Goal: Use online tool/utility: Utilize a website feature to perform a specific function

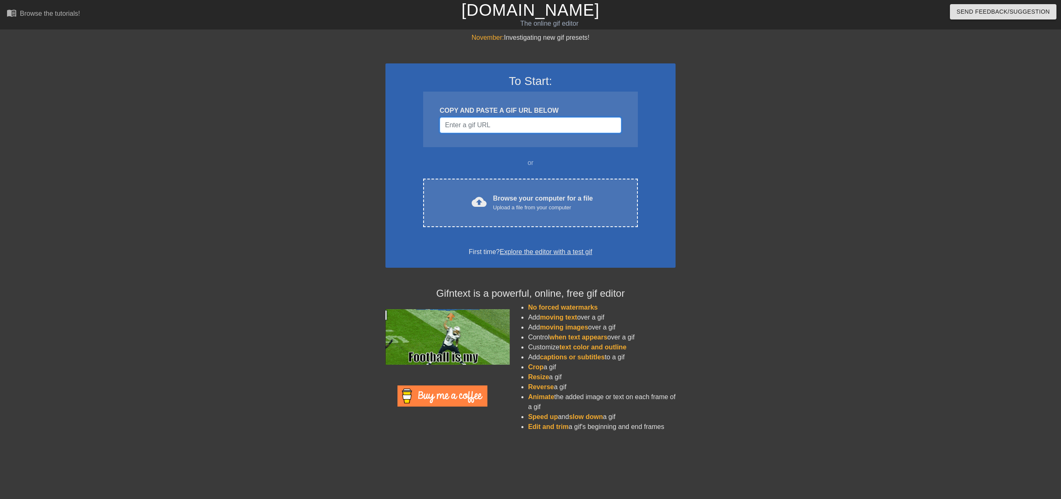
click at [499, 121] on input "Username" at bounding box center [531, 125] width 182 height 16
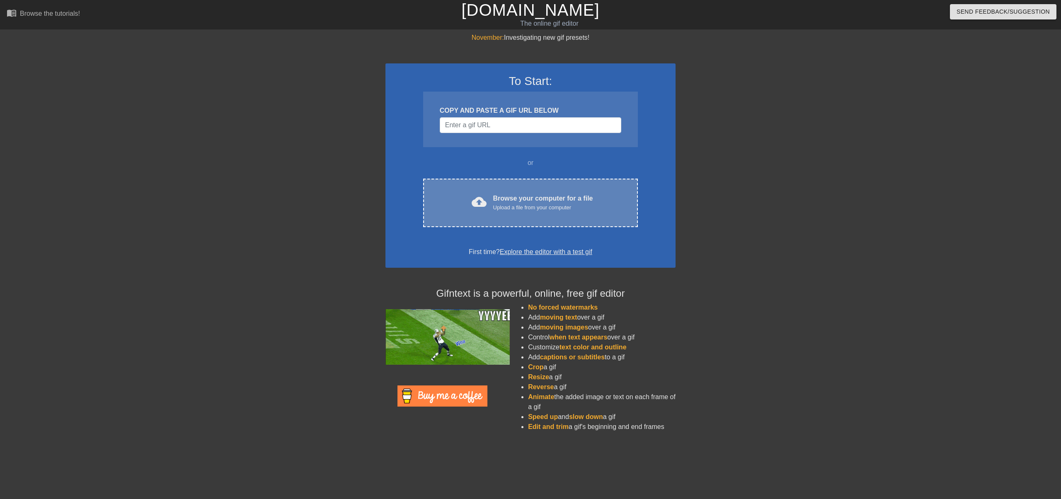
click at [523, 217] on div "cloud_upload Browse your computer for a file Upload a file from your computer C…" at bounding box center [530, 203] width 215 height 48
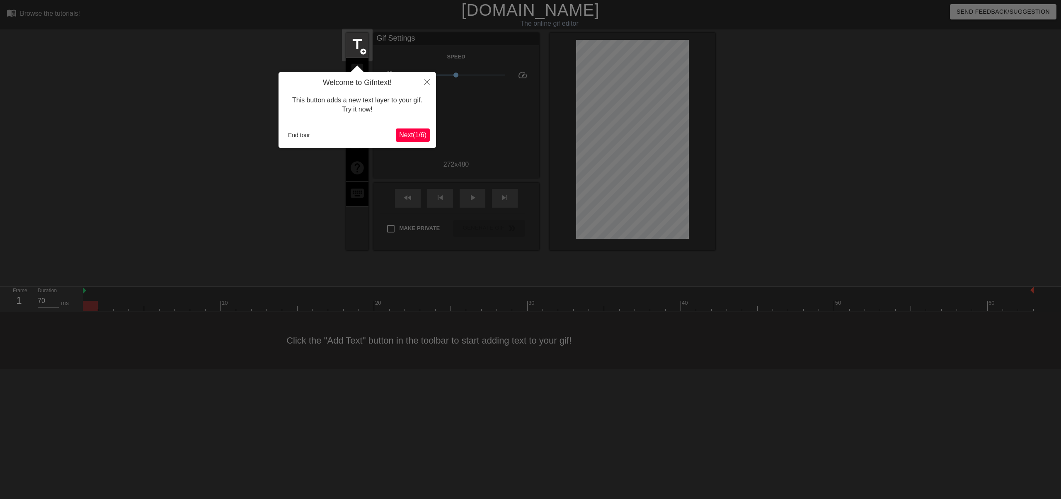
click at [418, 128] on button "Next ( 1 / 6 )" at bounding box center [413, 134] width 34 height 13
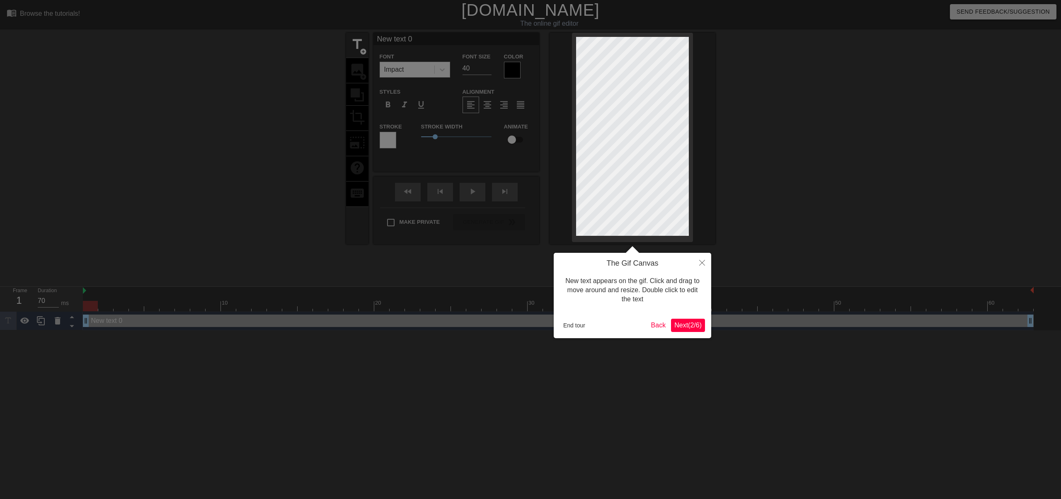
click at [684, 323] on span "Next ( 2 / 6 )" at bounding box center [687, 325] width 27 height 7
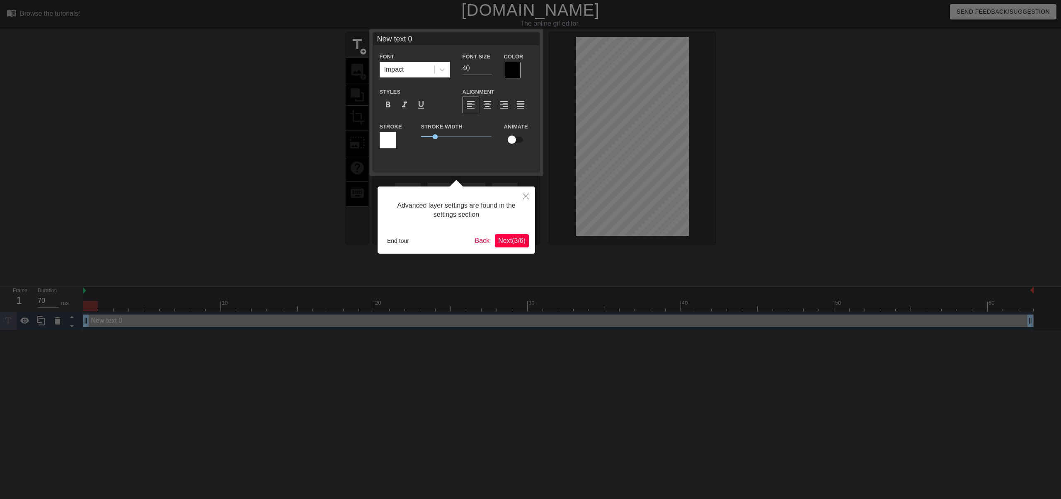
click at [518, 237] on span "Next ( 3 / 6 )" at bounding box center [511, 240] width 27 height 7
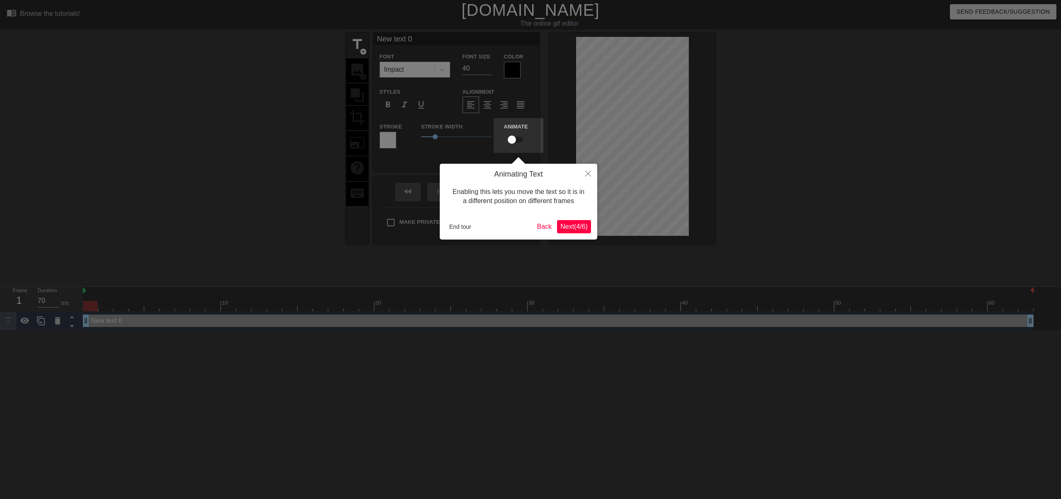
click at [578, 220] on button "Next ( 4 / 6 )" at bounding box center [574, 226] width 34 height 13
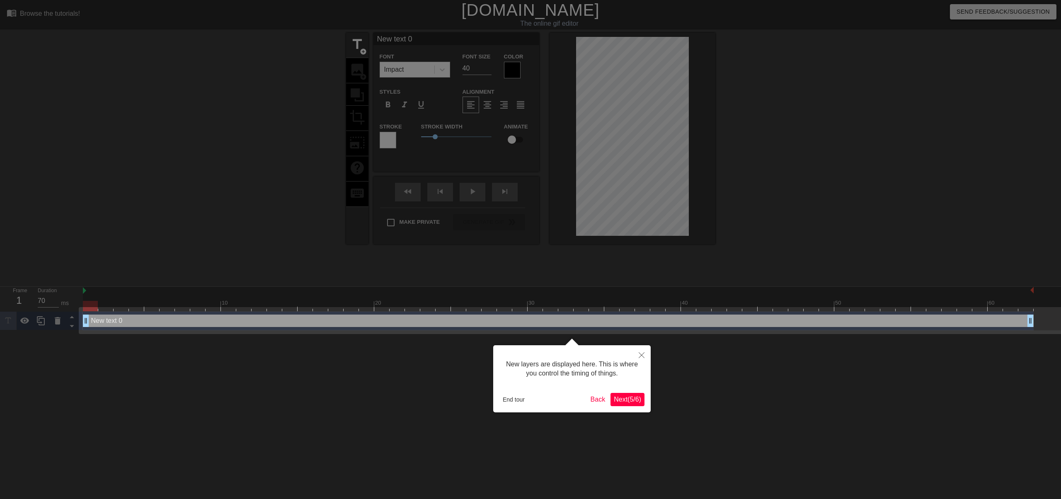
click at [625, 393] on button "Next ( 5 / 6 )" at bounding box center [627, 399] width 34 height 13
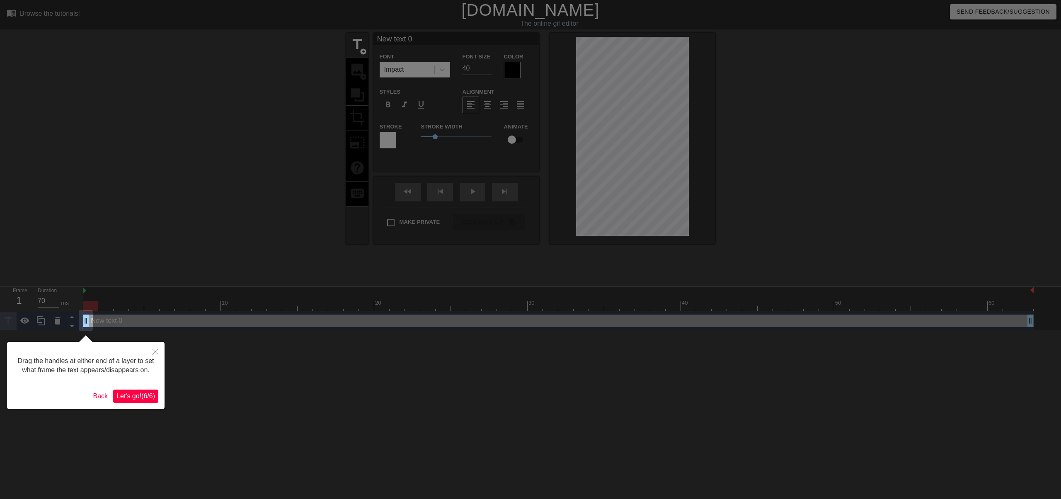
click at [128, 397] on span "Let's go! ( 6 / 6 )" at bounding box center [135, 395] width 39 height 7
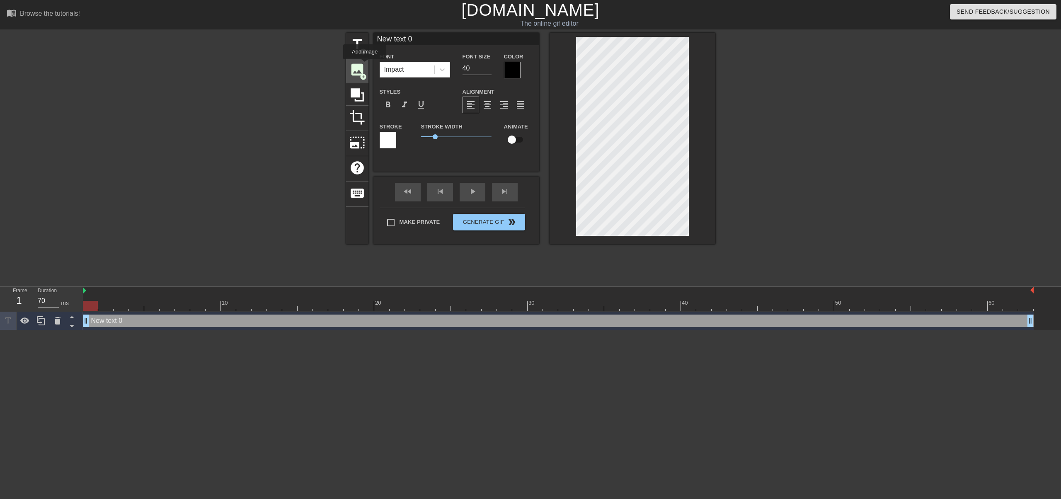
click at [365, 65] on div "image add_circle" at bounding box center [357, 70] width 22 height 25
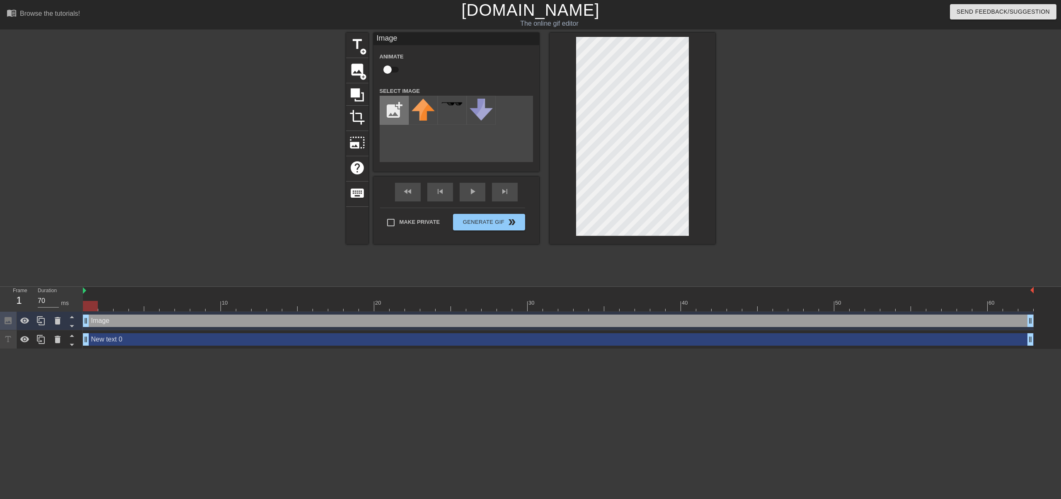
click at [386, 109] on input "file" at bounding box center [394, 110] width 28 height 28
type input "C:\fakepath\ben.png"
click at [428, 118] on img at bounding box center [422, 111] width 23 height 24
click at [699, 126] on div at bounding box center [632, 138] width 166 height 211
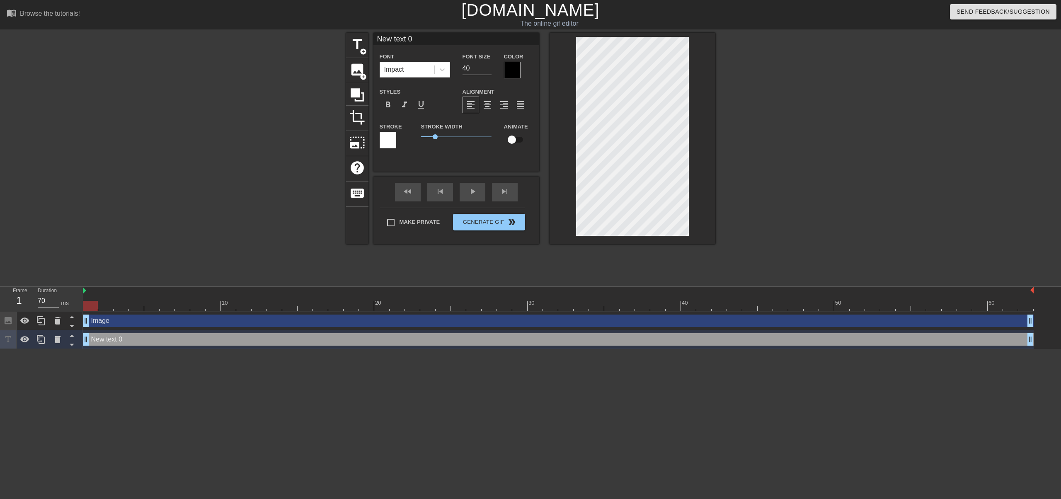
click at [845, 200] on div "title add_circle image add_circle crop photo_size_select_large help keyboard Ne…" at bounding box center [530, 157] width 1061 height 249
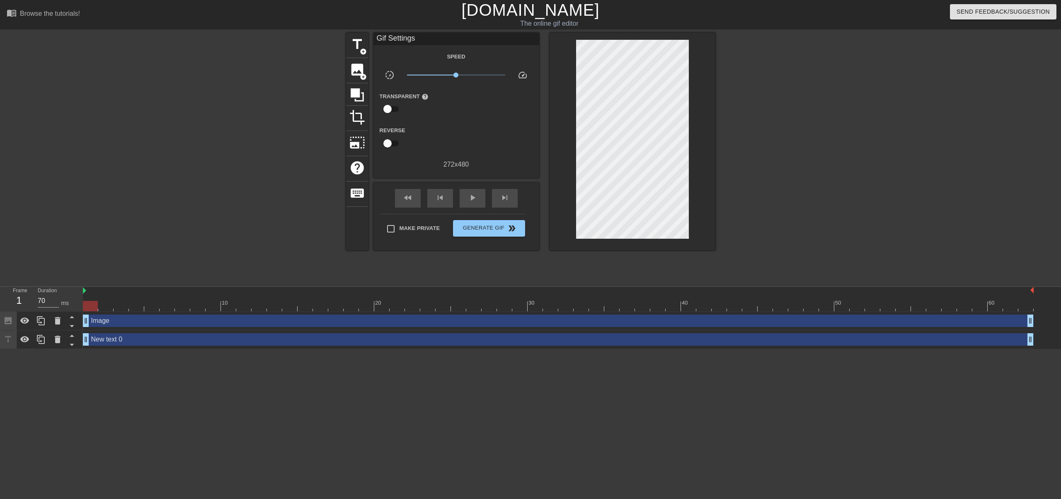
click at [728, 138] on div at bounding box center [787, 157] width 124 height 249
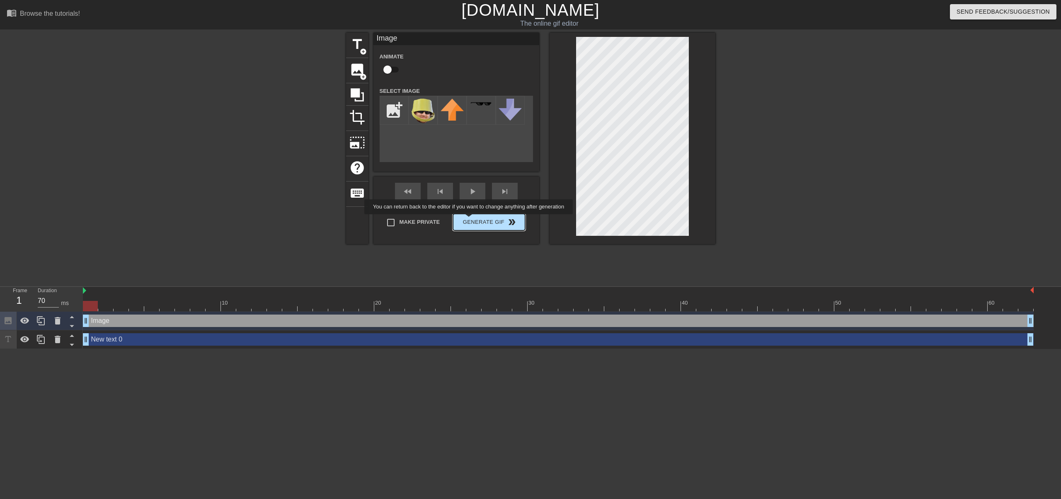
click at [470, 220] on button "Generate Gif double_arrow" at bounding box center [489, 222] width 72 height 17
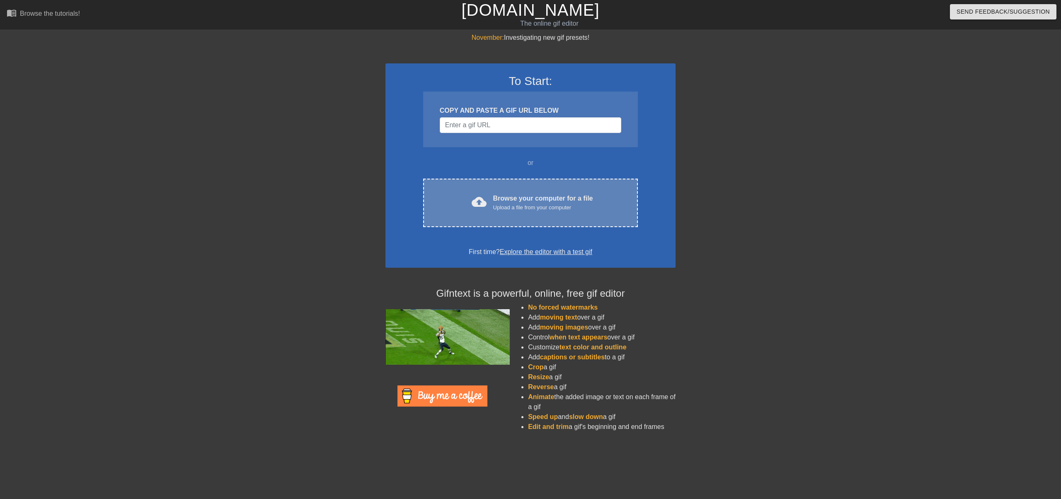
click at [502, 208] on div "Upload a file from your computer" at bounding box center [543, 207] width 100 height 8
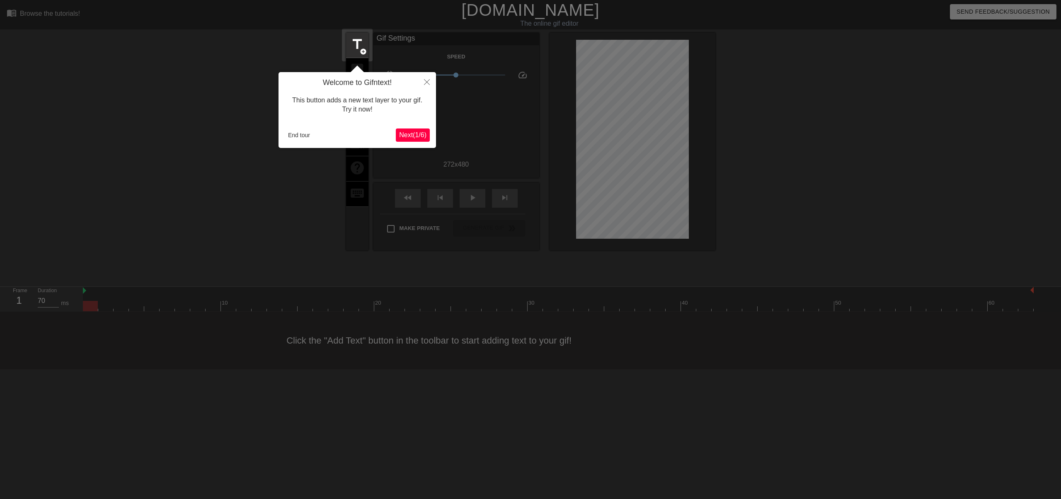
click at [409, 134] on span "Next ( 1 / 6 )" at bounding box center [412, 134] width 27 height 7
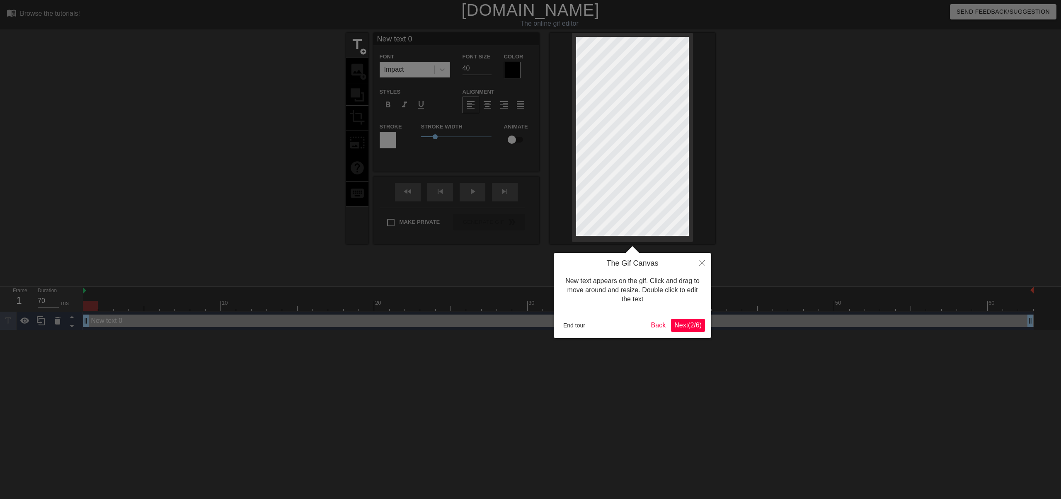
click at [687, 326] on span "Next ( 2 / 6 )" at bounding box center [687, 325] width 27 height 7
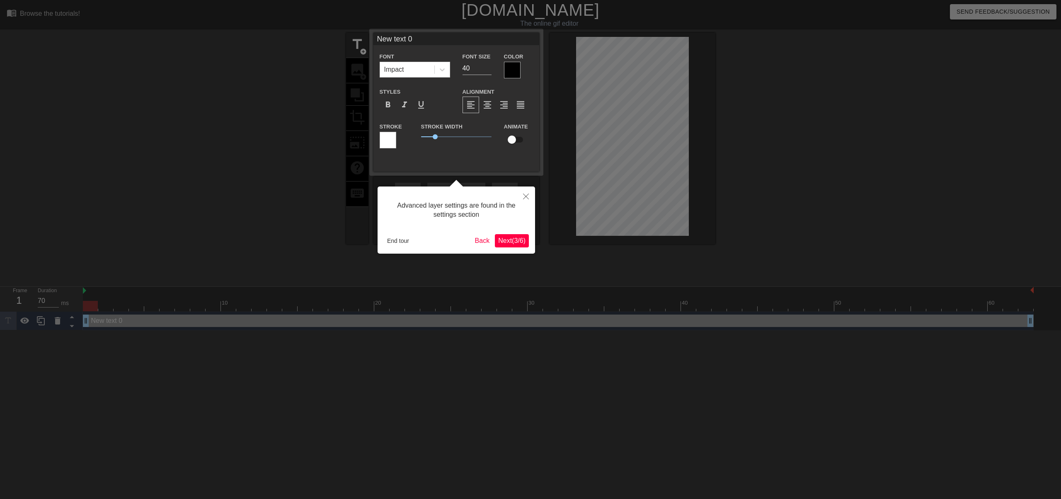
click at [517, 242] on span "Next ( 3 / 6 )" at bounding box center [511, 240] width 27 height 7
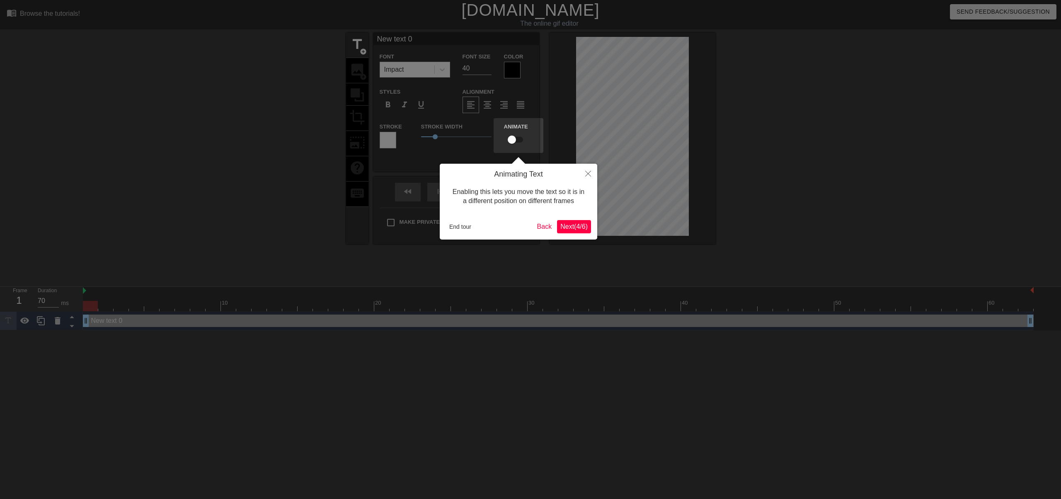
click at [581, 228] on span "Next ( 4 / 6 )" at bounding box center [573, 226] width 27 height 7
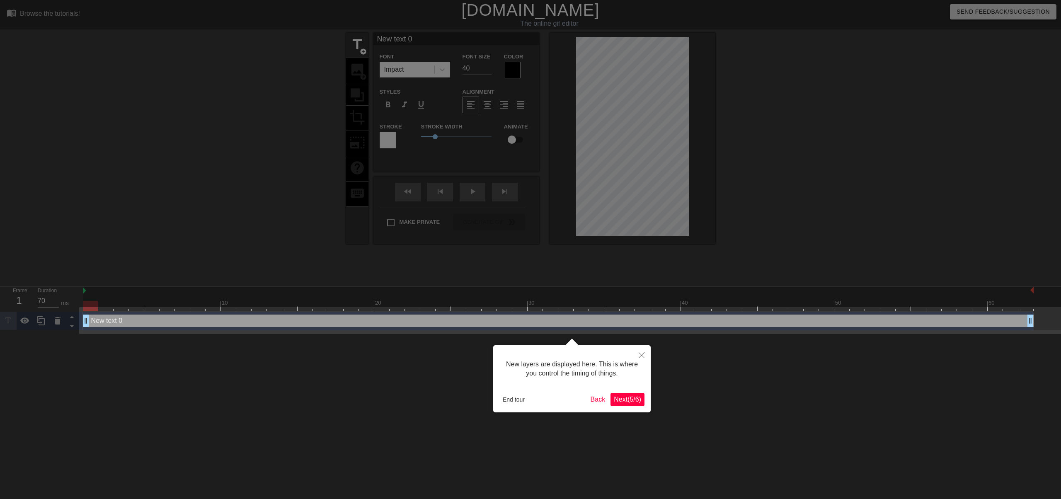
click at [632, 396] on span "Next ( 5 / 6 )" at bounding box center [627, 399] width 27 height 7
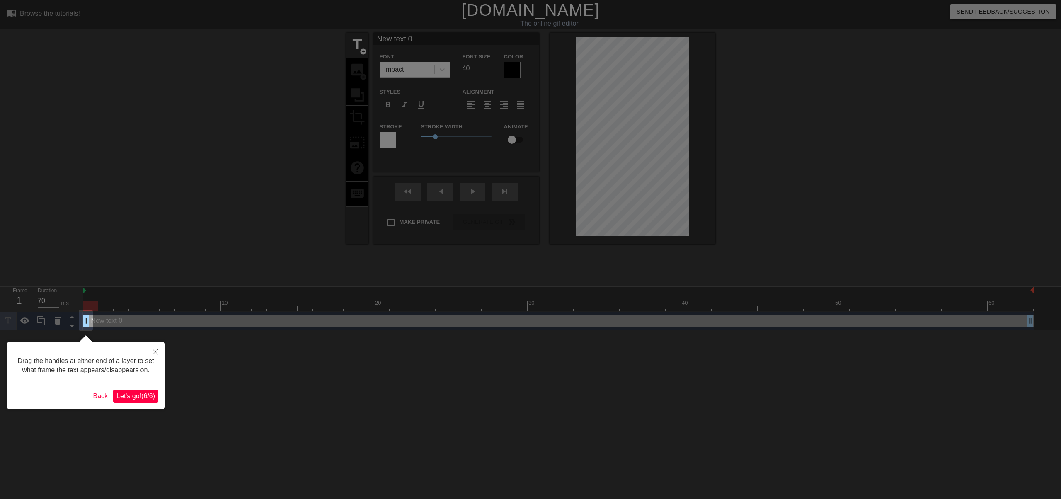
drag, startPoint x: 150, startPoint y: 397, endPoint x: 303, endPoint y: 276, distance: 194.7
click at [152, 397] on span "Let's go! ( 6 / 6 )" at bounding box center [135, 395] width 39 height 7
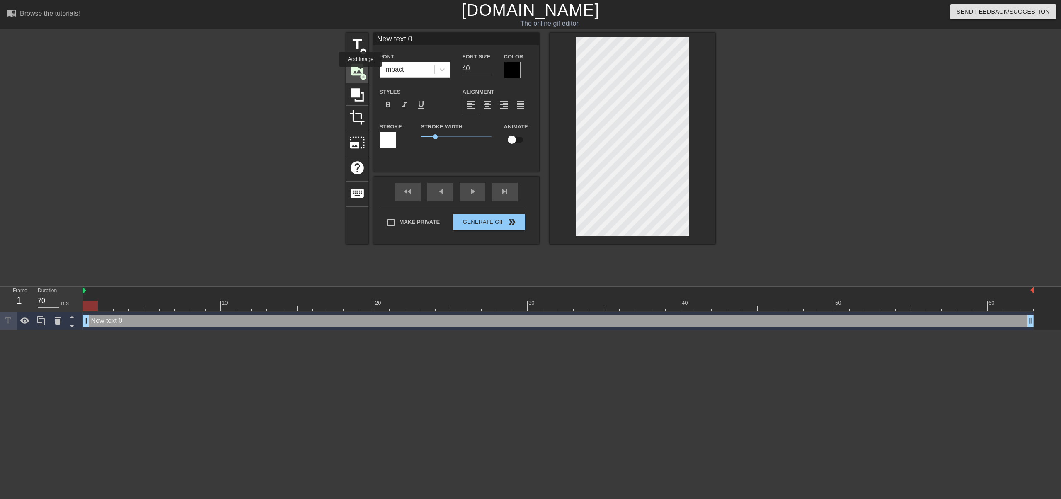
click at [361, 73] on span "add_circle" at bounding box center [363, 76] width 7 height 7
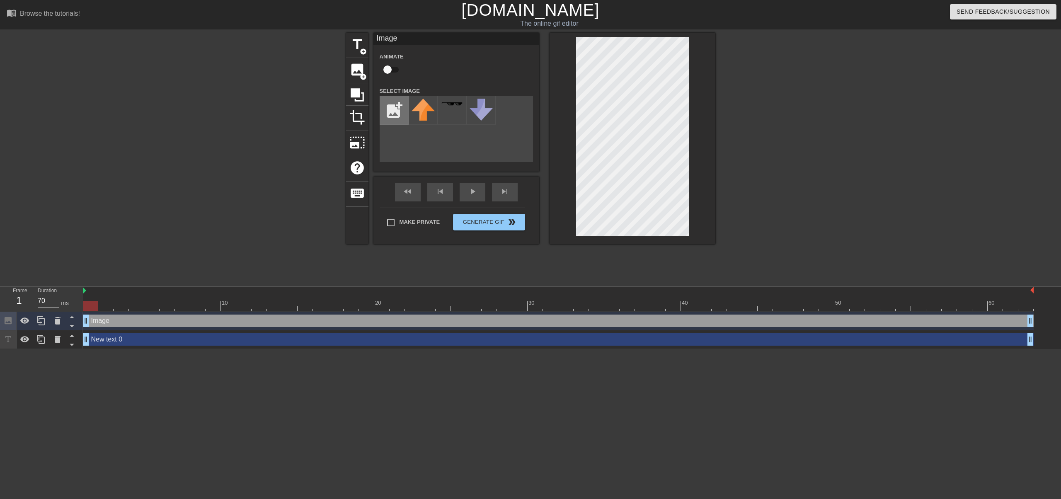
click at [392, 112] on input "file" at bounding box center [394, 110] width 28 height 28
type input "C:\fakepath\ben.png"
click at [433, 116] on img at bounding box center [422, 111] width 23 height 24
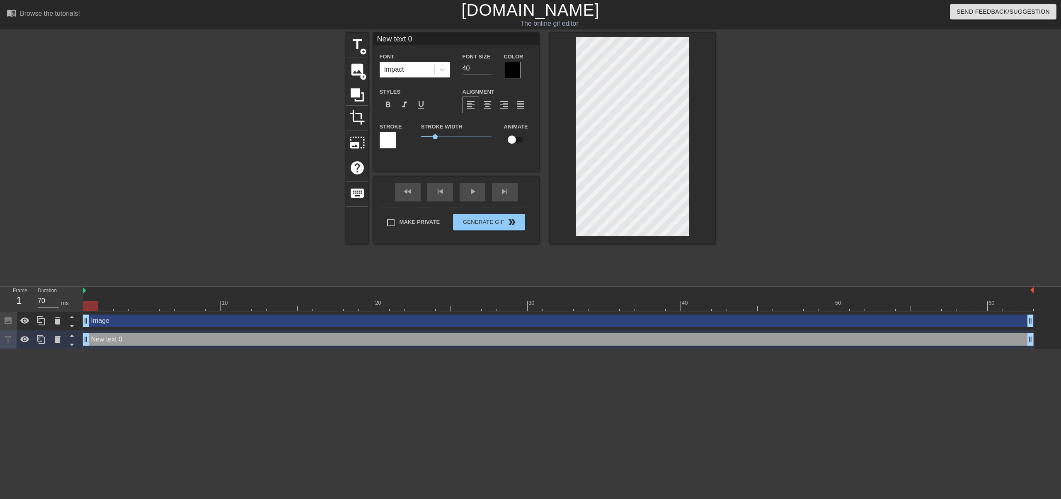
click at [974, 206] on div "title add_circle image add_circle crop photo_size_select_large help keyboard Ne…" at bounding box center [530, 157] width 1061 height 249
drag, startPoint x: 881, startPoint y: 194, endPoint x: 711, endPoint y: 166, distance: 172.6
click at [881, 195] on div "title add_circle image add_circle crop photo_size_select_large help keyboard Ne…" at bounding box center [530, 157] width 1061 height 249
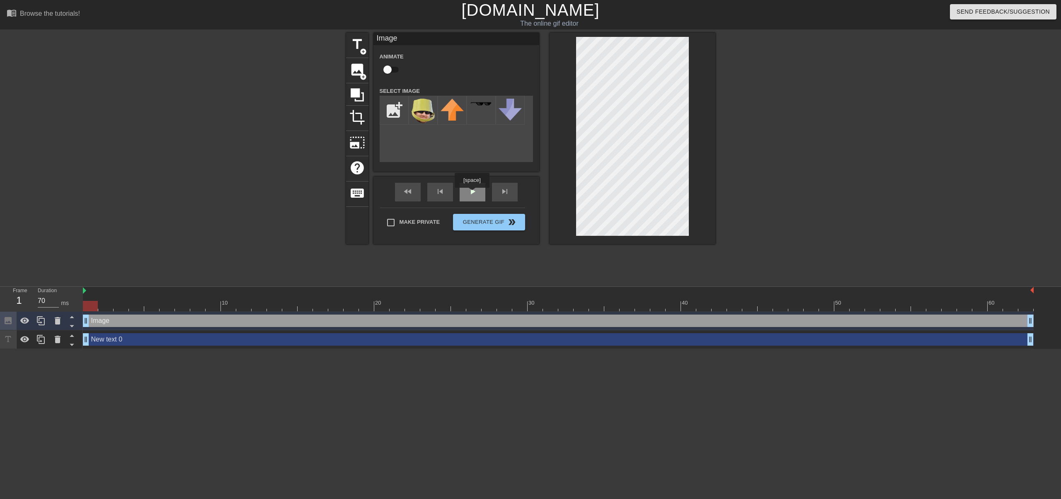
click at [472, 194] on span "play_arrow" at bounding box center [472, 191] width 10 height 10
click at [617, 303] on div at bounding box center [558, 306] width 951 height 10
drag, startPoint x: 610, startPoint y: 305, endPoint x: 343, endPoint y: 241, distance: 275.3
click at [102, 317] on div "10 20 30 40 50 60 Image drag_handle drag_handle New text 0 drag_handle drag_han…" at bounding box center [572, 318] width 978 height 62
drag, startPoint x: 101, startPoint y: 305, endPoint x: 91, endPoint y: 306, distance: 10.0
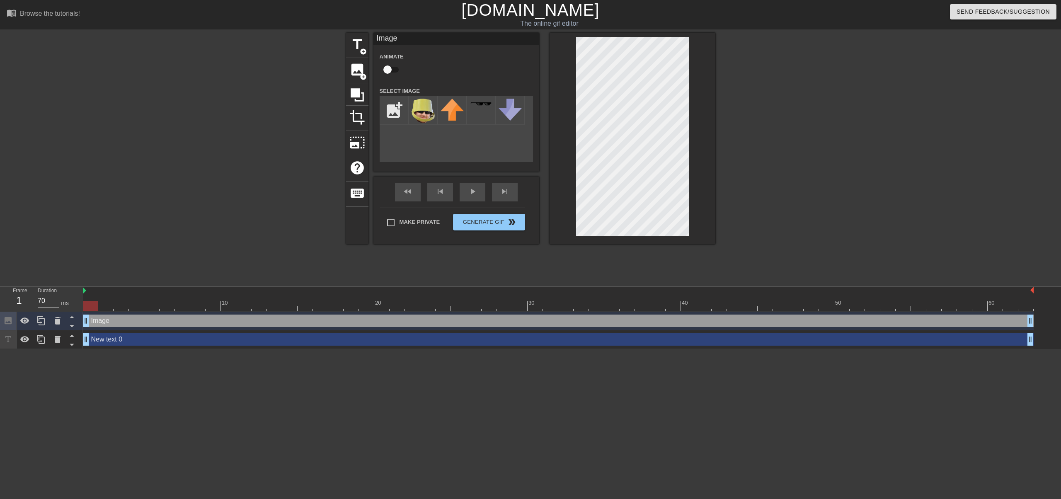
click at [91, 306] on div at bounding box center [90, 306] width 15 height 10
click at [105, 306] on div at bounding box center [558, 306] width 951 height 10
click at [121, 307] on div at bounding box center [558, 306] width 951 height 10
drag, startPoint x: 122, startPoint y: 304, endPoint x: 560, endPoint y: 154, distance: 462.6
click at [159, 303] on div at bounding box center [151, 306] width 15 height 10
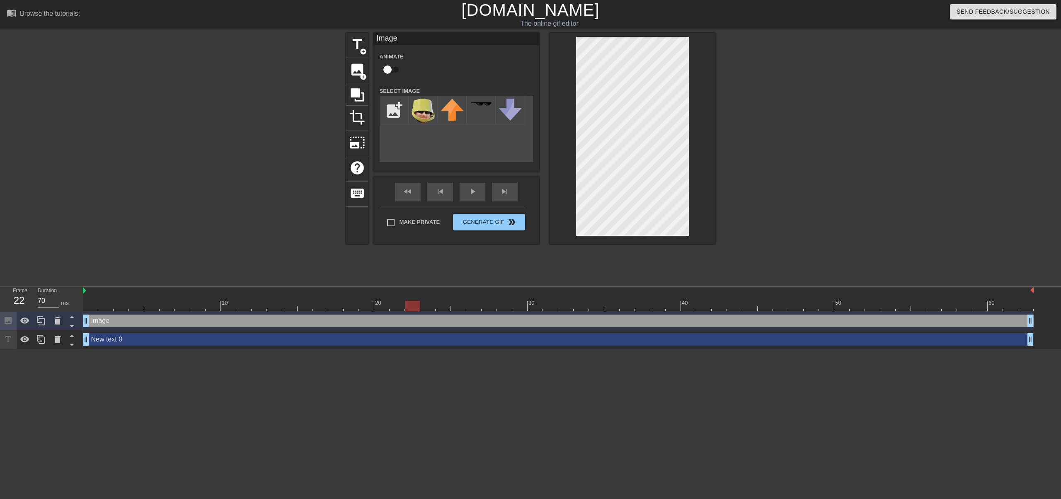
drag, startPoint x: 145, startPoint y: 305, endPoint x: 479, endPoint y: 292, distance: 334.3
click at [461, 297] on div "10 20 30 40 50 60" at bounding box center [558, 299] width 951 height 24
click at [123, 343] on div "New text 0 drag_handle drag_handle" at bounding box center [558, 339] width 951 height 12
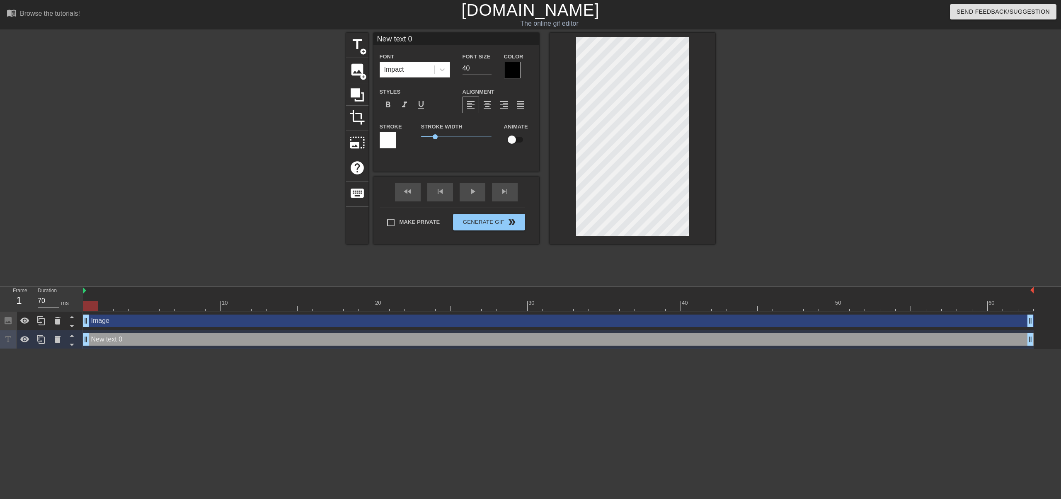
click at [110, 324] on div "Image drag_handle drag_handle" at bounding box center [558, 321] width 951 height 12
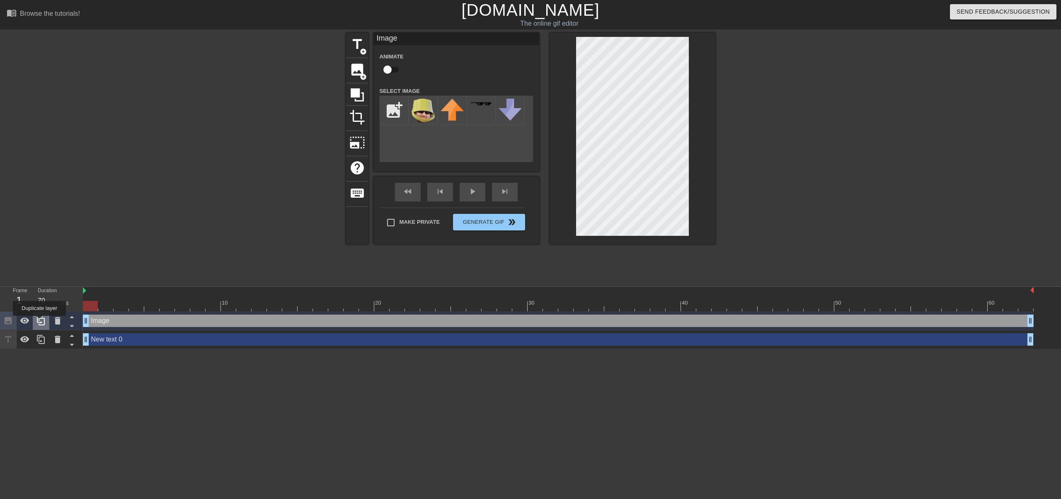
click at [39, 322] on icon at bounding box center [41, 321] width 10 height 10
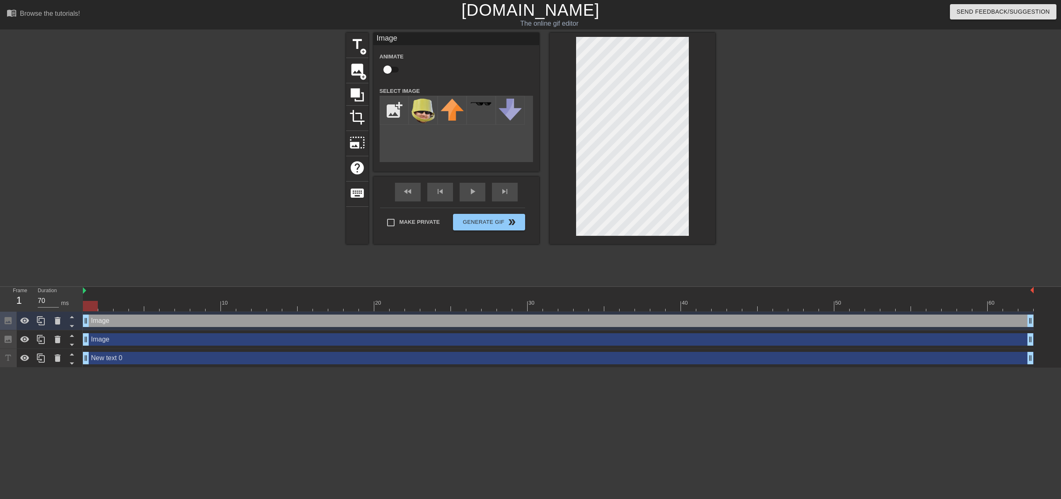
click at [113, 340] on div "Image drag_handle drag_handle" at bounding box center [558, 339] width 951 height 12
click at [796, 145] on div "title add_circle image add_circle crop photo_size_select_large help keyboard Im…" at bounding box center [530, 157] width 1061 height 249
click at [56, 342] on icon at bounding box center [58, 339] width 6 height 7
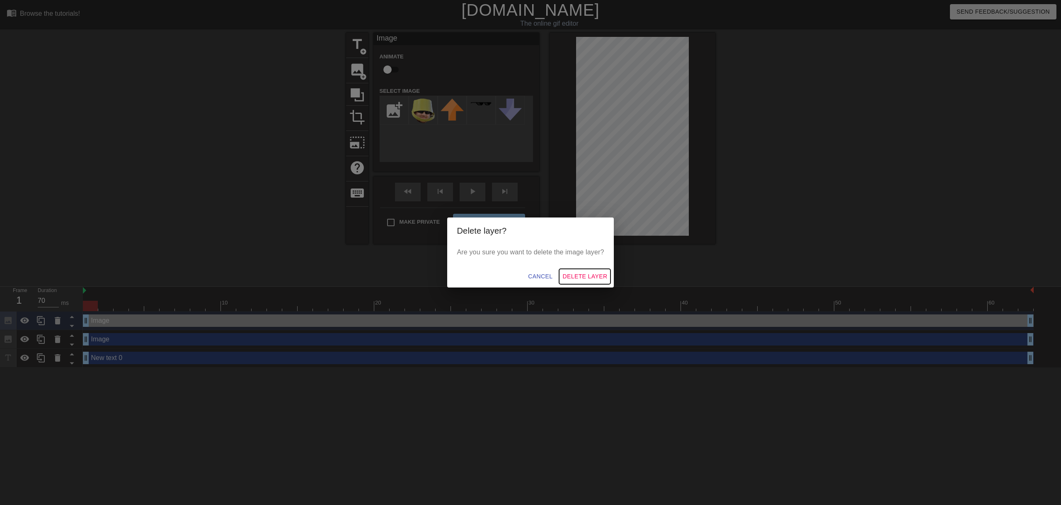
click at [583, 278] on span "Delete Layer" at bounding box center [584, 276] width 45 height 10
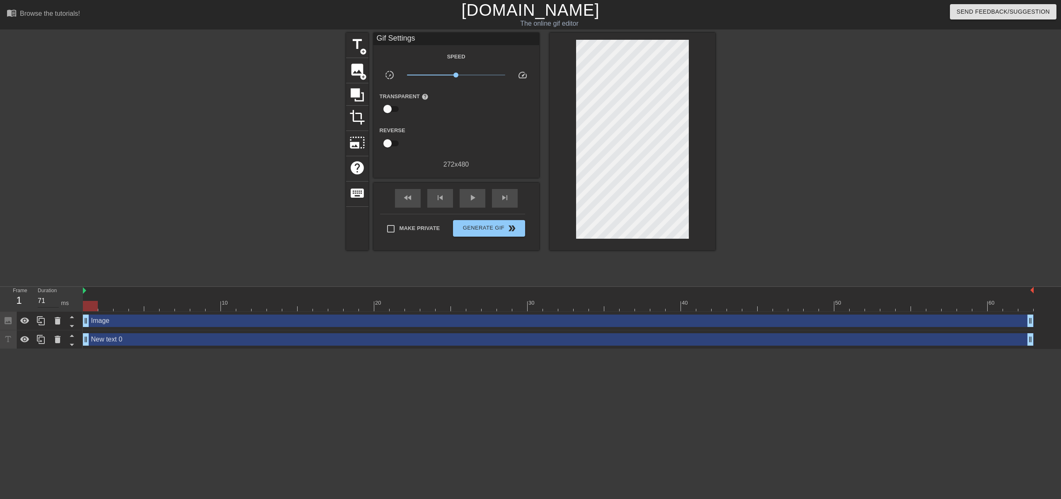
click at [56, 298] on input "71" at bounding box center [48, 300] width 21 height 13
click at [56, 302] on input "70" at bounding box center [48, 300] width 21 height 13
drag, startPoint x: 90, startPoint y: 307, endPoint x: 99, endPoint y: 304, distance: 10.5
click at [136, 308] on div at bounding box center [136, 306] width 15 height 10
click at [82, 290] on div at bounding box center [83, 291] width 4 height 8
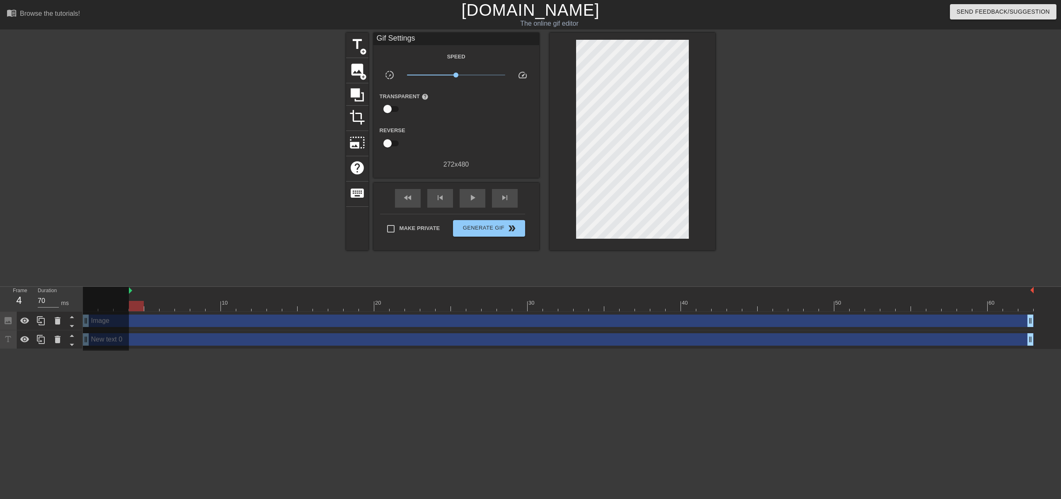
drag, startPoint x: 82, startPoint y: 290, endPoint x: 162, endPoint y: 300, distance: 79.9
click at [162, 300] on div at bounding box center [167, 300] width 15 height 10
drag, startPoint x: 166, startPoint y: 308, endPoint x: 110, endPoint y: 310, distance: 55.6
click at [110, 310] on div "10 20 30 40 50 60" at bounding box center [558, 299] width 951 height 24
click at [128, 290] on div at bounding box center [106, 319] width 46 height 64
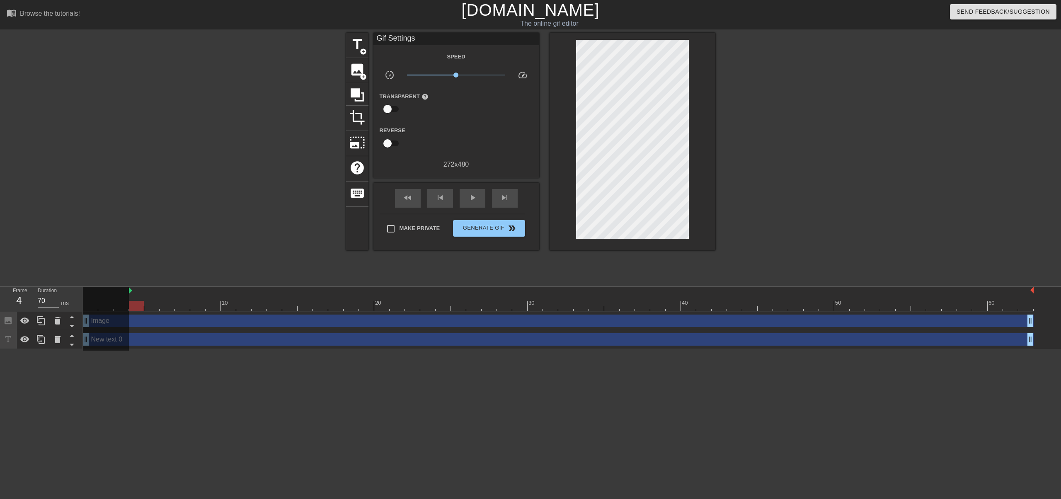
drag, startPoint x: 127, startPoint y: 293, endPoint x: 82, endPoint y: 298, distance: 45.1
click at [82, 298] on div "Frame 4 Duration 70 ms 10 20 30 40 50 60 Image drag_handle drag_handle New text…" at bounding box center [530, 318] width 1061 height 62
click at [148, 309] on div at bounding box center [558, 306] width 951 height 10
click at [131, 290] on img at bounding box center [130, 290] width 3 height 7
drag, startPoint x: 129, startPoint y: 290, endPoint x: 71, endPoint y: 291, distance: 57.6
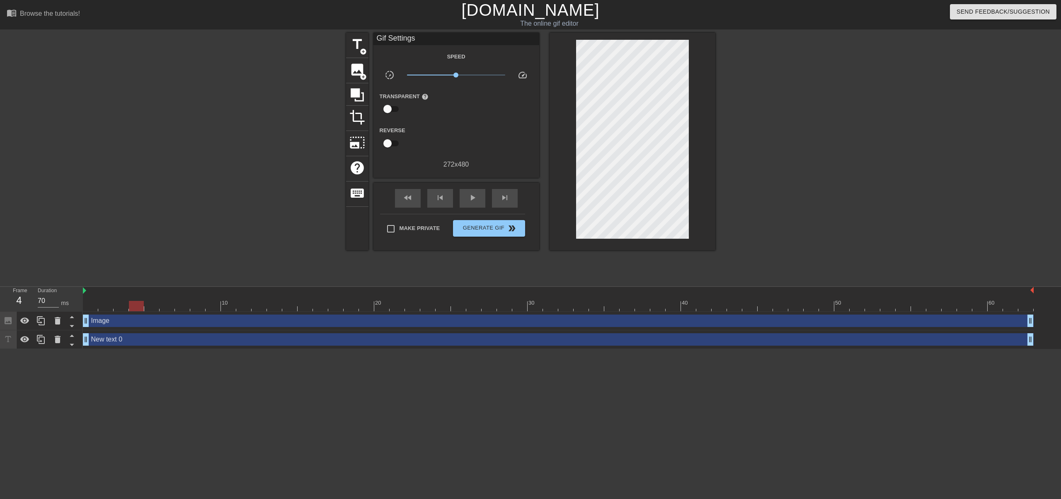
click at [71, 291] on div "Frame 4 Duration 70 ms 10 20 30 40 50 60 Image drag_handle drag_handle New text…" at bounding box center [530, 318] width 1061 height 62
click at [123, 341] on div "New text 0 drag_handle drag_handle" at bounding box center [558, 339] width 951 height 12
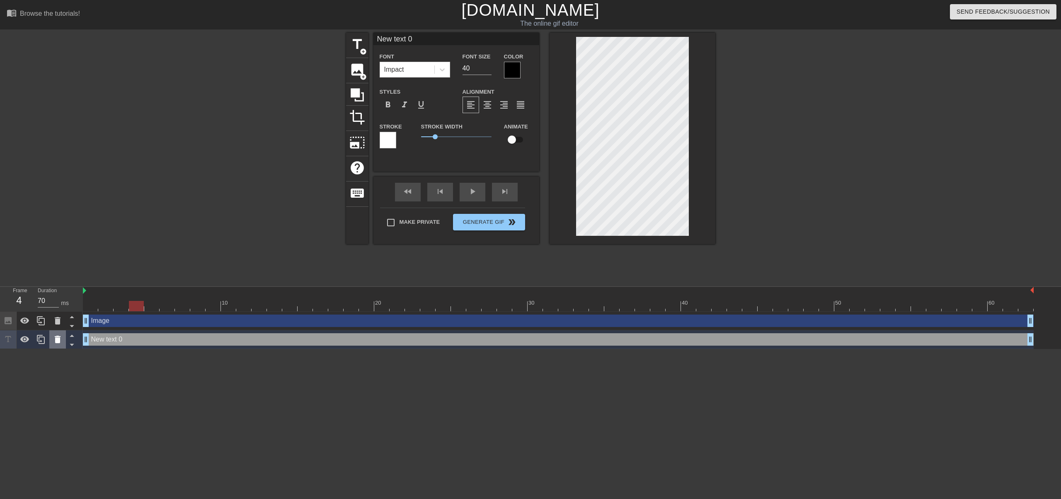
click at [59, 344] on icon at bounding box center [58, 339] width 10 height 10
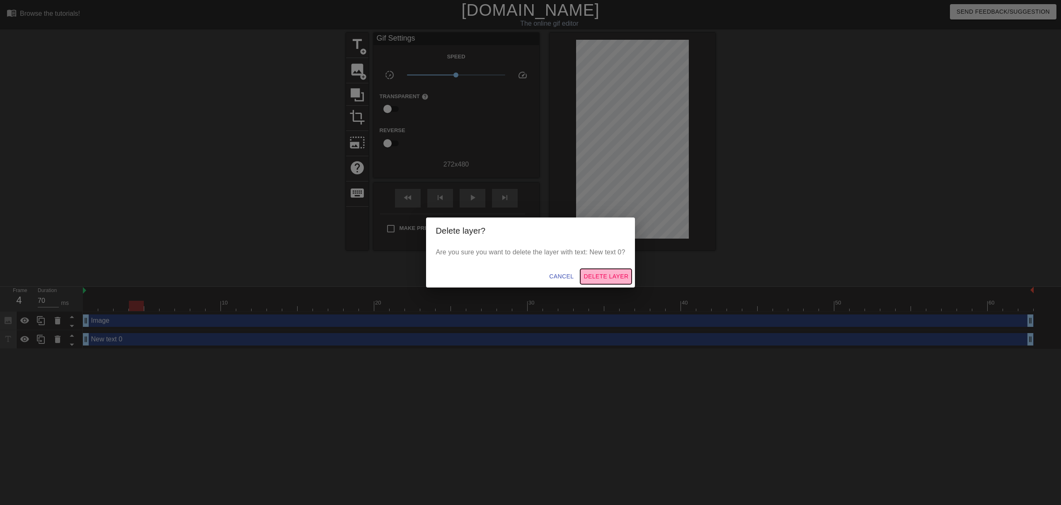
click at [611, 278] on span "Delete Layer" at bounding box center [605, 276] width 45 height 10
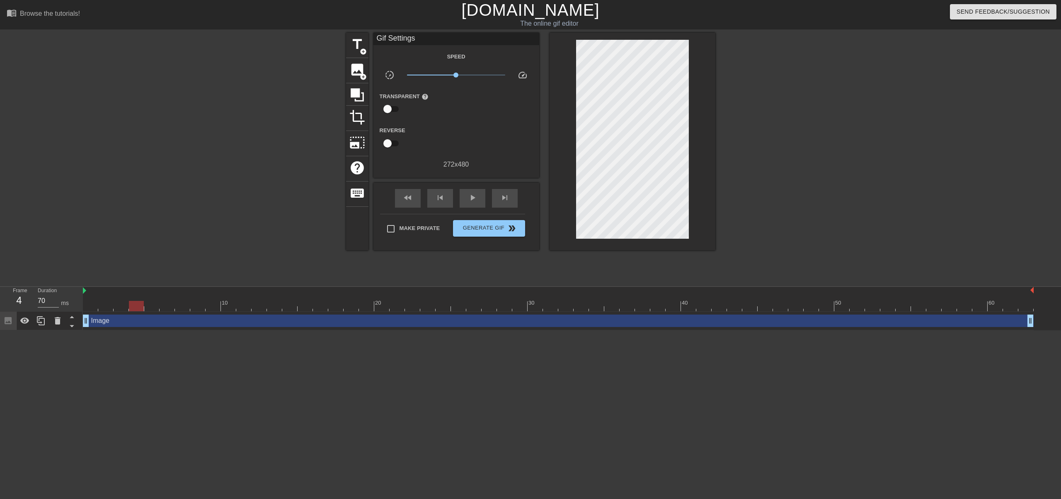
click at [102, 327] on div "Image drag_handle drag_handle" at bounding box center [558, 321] width 951 height 19
click at [99, 322] on div "Image drag_handle drag_handle" at bounding box center [558, 321] width 951 height 12
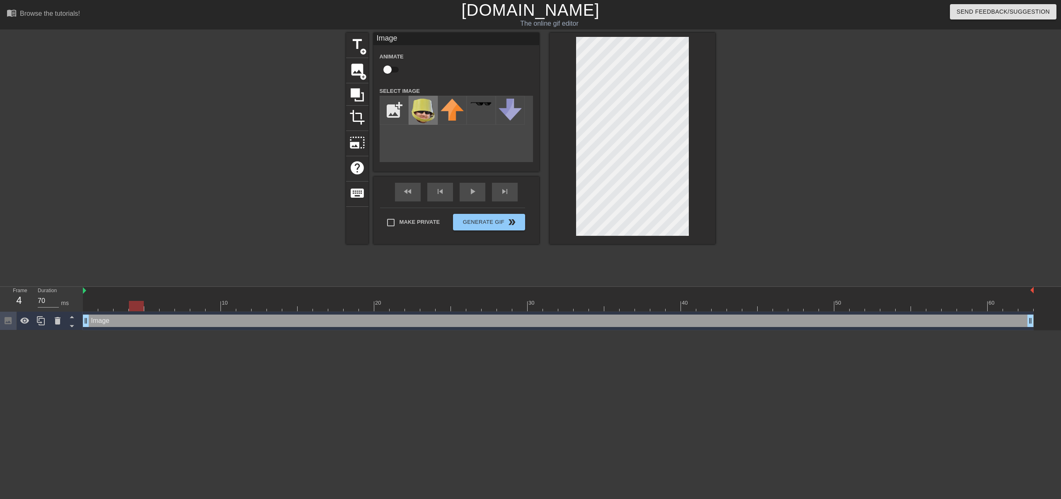
click at [422, 118] on img at bounding box center [422, 111] width 23 height 24
click at [431, 117] on img at bounding box center [422, 111] width 23 height 24
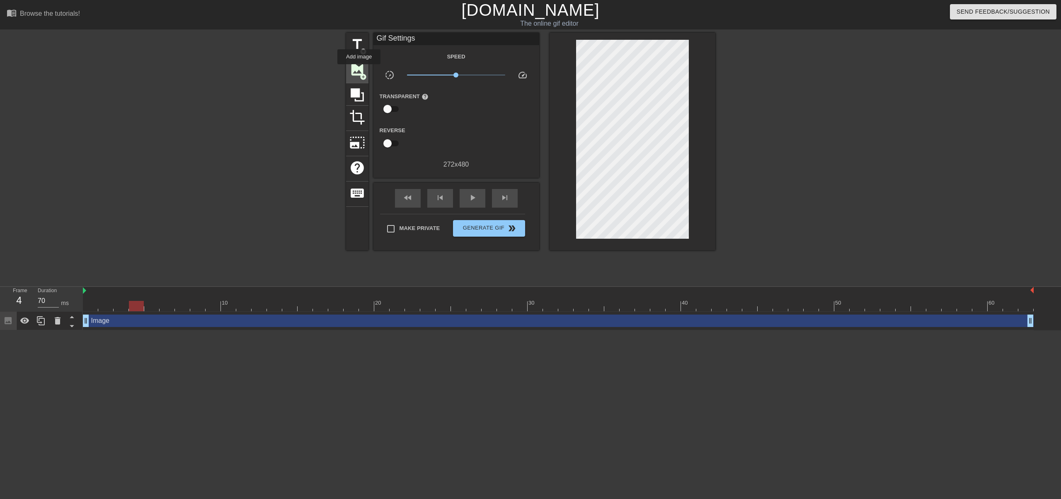
click at [359, 70] on span "image" at bounding box center [357, 70] width 16 height 16
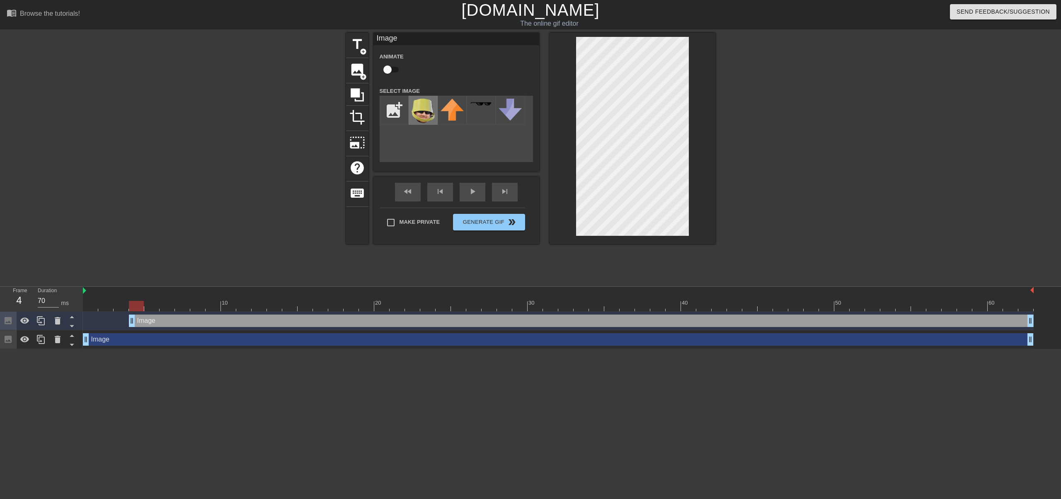
click at [424, 117] on img at bounding box center [422, 111] width 23 height 24
click at [704, 110] on div at bounding box center [632, 138] width 166 height 211
click at [22, 324] on icon at bounding box center [25, 321] width 10 height 10
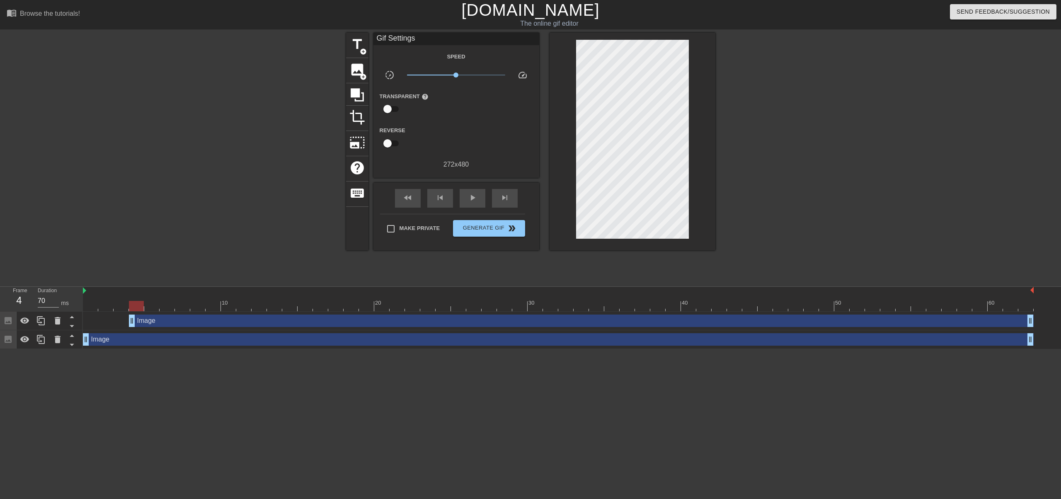
click at [58, 349] on html "menu_book Browse the tutorials! [DOMAIN_NAME] The online gif editor Send Feedba…" at bounding box center [530, 174] width 1061 height 349
click at [3, 321] on div at bounding box center [8, 321] width 17 height 18
click at [334, 240] on div at bounding box center [274, 157] width 124 height 249
click at [470, 198] on span "play_arrow" at bounding box center [472, 198] width 10 height 10
drag, startPoint x: 133, startPoint y: 324, endPoint x: 80, endPoint y: 319, distance: 53.2
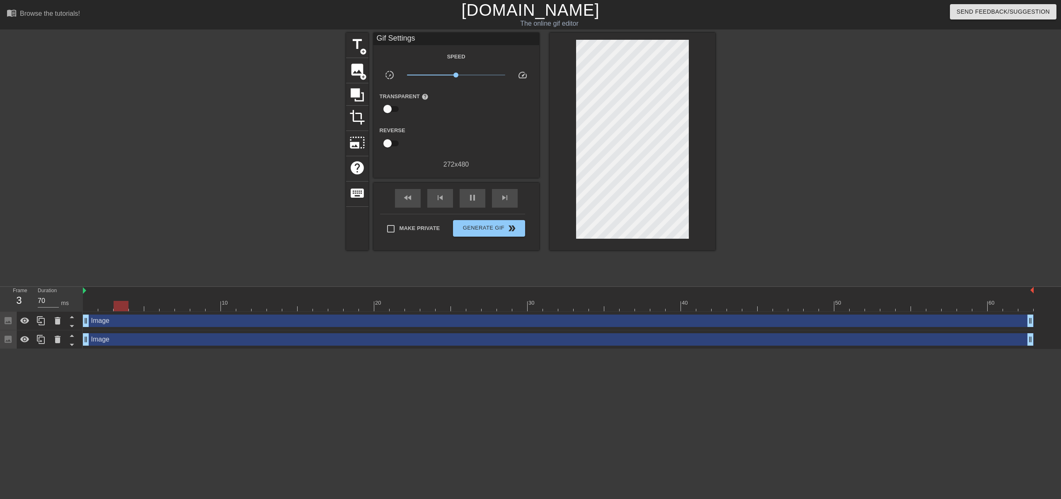
click at [80, 319] on div "Frame 3 Duration 70 ms 10 20 30 40 50 60 Image drag_handle drag_handle Image dr…" at bounding box center [530, 318] width 1061 height 62
click at [464, 203] on div "pause" at bounding box center [473, 198] width 26 height 19
click at [464, 203] on div "play_arrow" at bounding box center [473, 198] width 26 height 19
click at [464, 203] on div "pause" at bounding box center [473, 198] width 26 height 19
click at [464, 203] on div "play_arrow" at bounding box center [473, 198] width 26 height 19
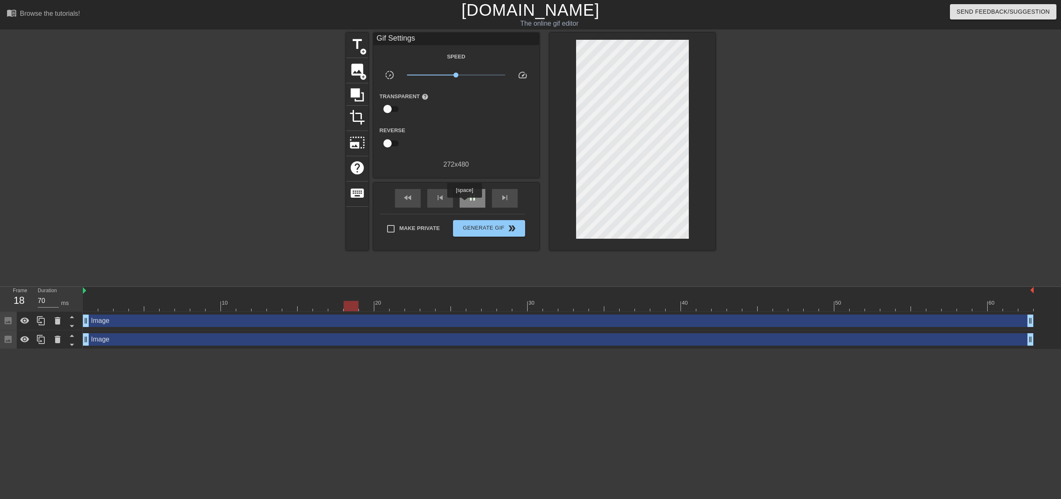
click at [464, 203] on div "pause" at bounding box center [473, 198] width 26 height 19
click at [368, 308] on div at bounding box center [366, 306] width 15 height 10
click at [367, 292] on div at bounding box center [558, 291] width 951 height 8
drag, startPoint x: 363, startPoint y: 293, endPoint x: 270, endPoint y: 383, distance: 129.8
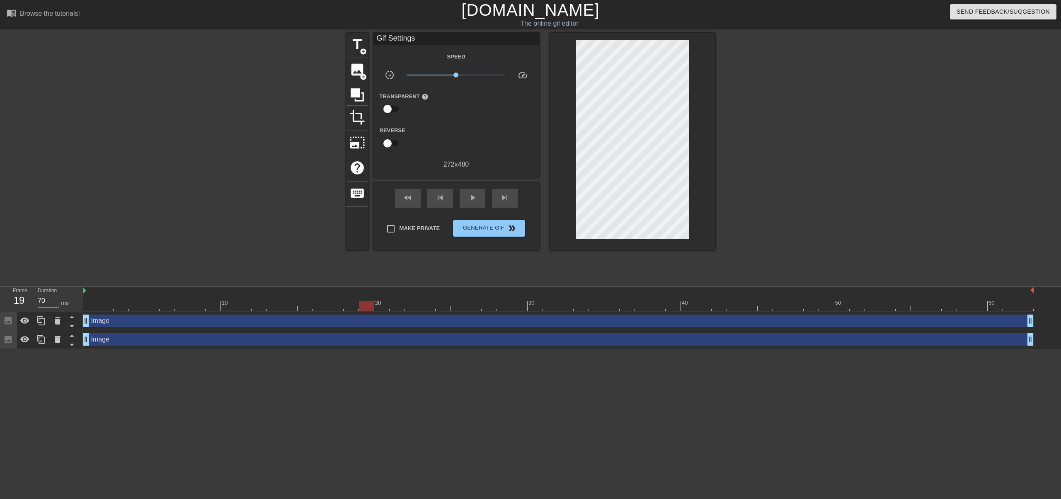
click at [269, 349] on html "menu_book Browse the tutorials! [DOMAIN_NAME] The online gif editor Send Feedba…" at bounding box center [530, 174] width 1061 height 349
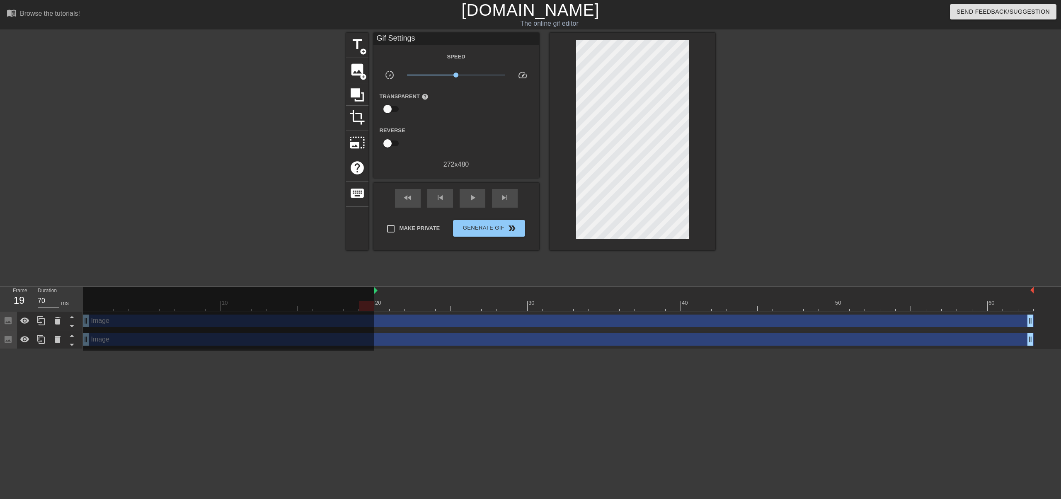
drag, startPoint x: 84, startPoint y: 290, endPoint x: 372, endPoint y: 290, distance: 288.4
click at [372, 290] on div "10 20 30 40 50 60" at bounding box center [558, 299] width 951 height 24
click at [378, 325] on div "Image drag_handle drag_handle" at bounding box center [558, 321] width 951 height 12
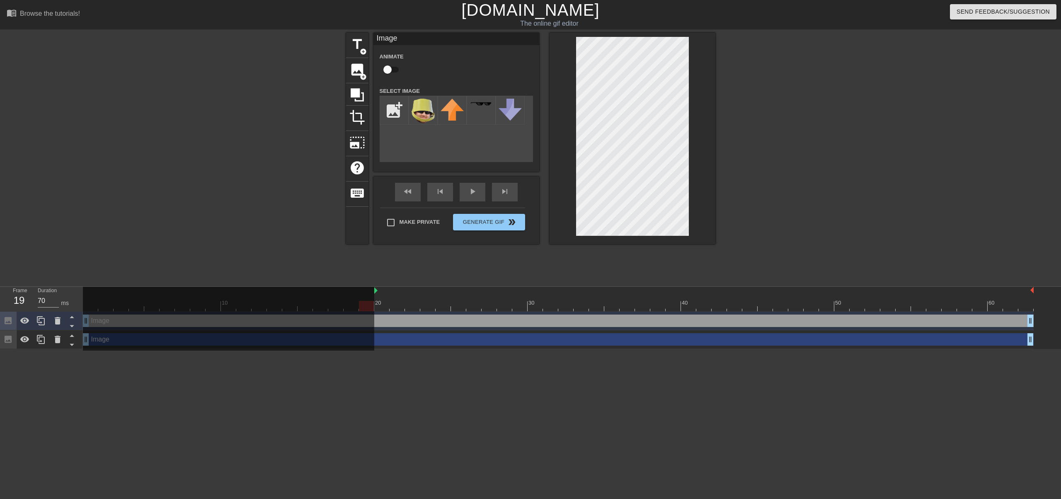
drag, startPoint x: 184, startPoint y: 453, endPoint x: 190, endPoint y: 449, distance: 6.9
click at [186, 349] on html "menu_book Browse the tutorials! [DOMAIN_NAME] The online gif editor Send Feedba…" at bounding box center [530, 174] width 1061 height 349
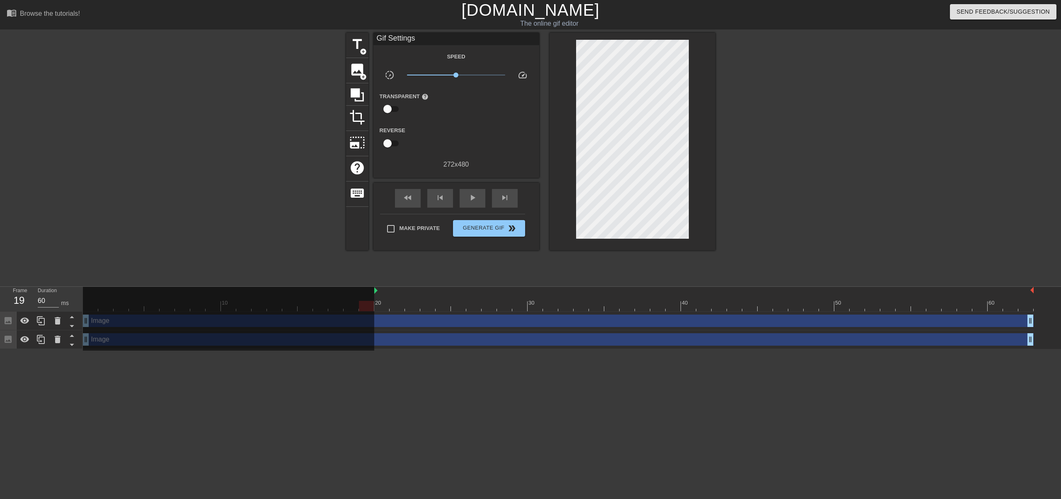
click at [370, 322] on div at bounding box center [228, 319] width 291 height 64
click at [380, 301] on div at bounding box center [381, 306] width 15 height 10
drag, startPoint x: 382, startPoint y: 292, endPoint x: 376, endPoint y: 290, distance: 6.4
click at [382, 292] on div at bounding box center [703, 291] width 659 height 8
click at [375, 296] on div "20" at bounding box center [381, 300] width 15 height 10
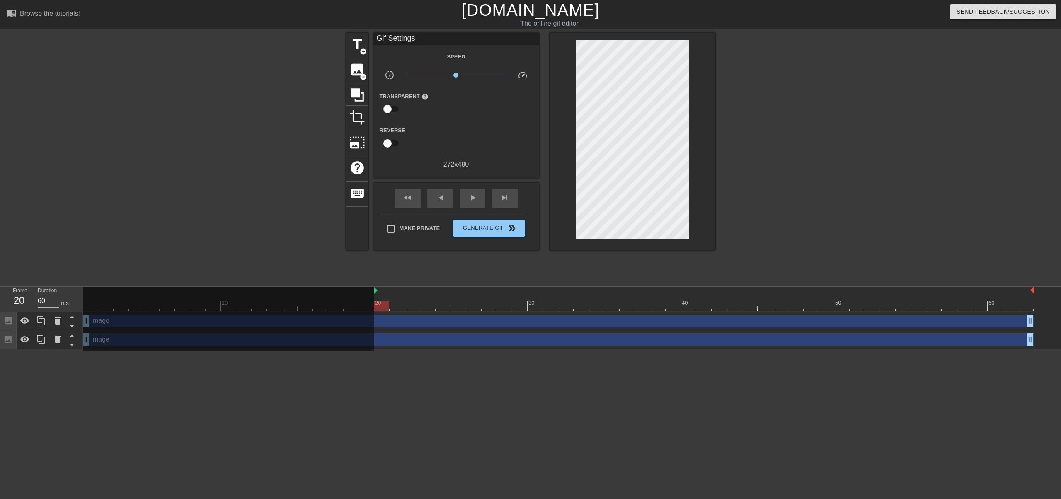
click at [8, 325] on icon at bounding box center [8, 321] width 10 height 10
click at [360, 78] on span "add_circle" at bounding box center [363, 76] width 7 height 7
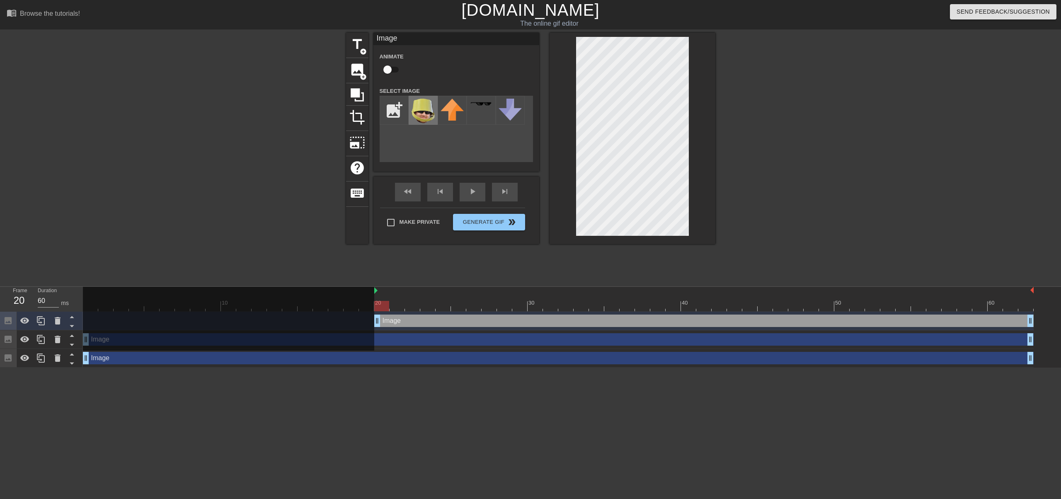
click at [432, 112] on img at bounding box center [422, 111] width 23 height 24
click at [569, 182] on div at bounding box center [632, 138] width 166 height 211
click at [385, 323] on div "Image drag_handle drag_handle" at bounding box center [703, 321] width 659 height 12
click at [466, 312] on div "Image drag_handle drag_handle" at bounding box center [558, 321] width 951 height 19
drag, startPoint x: 209, startPoint y: 397, endPoint x: 128, endPoint y: 364, distance: 86.6
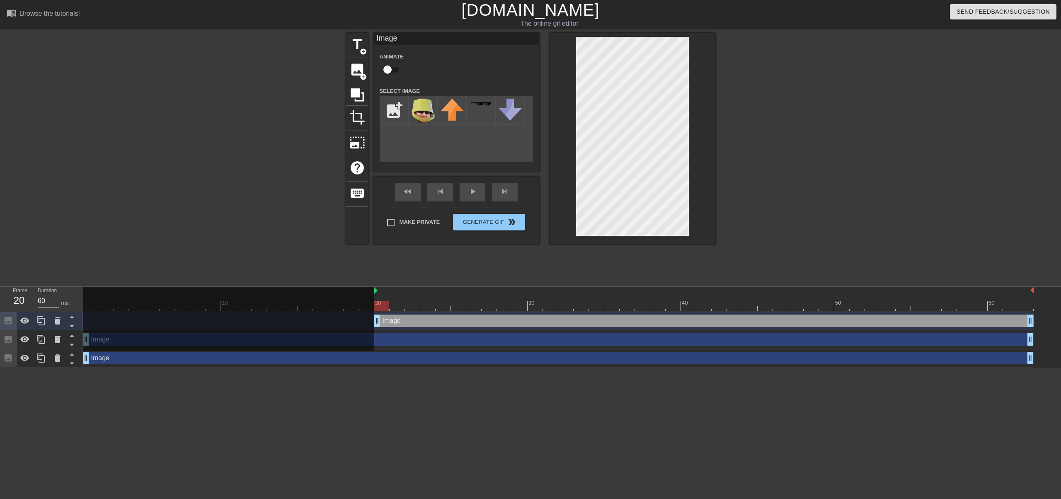
click at [209, 368] on html "menu_book Browse the tutorials! [DOMAIN_NAME] The online gif editor Send Feedba…" at bounding box center [530, 184] width 1061 height 368
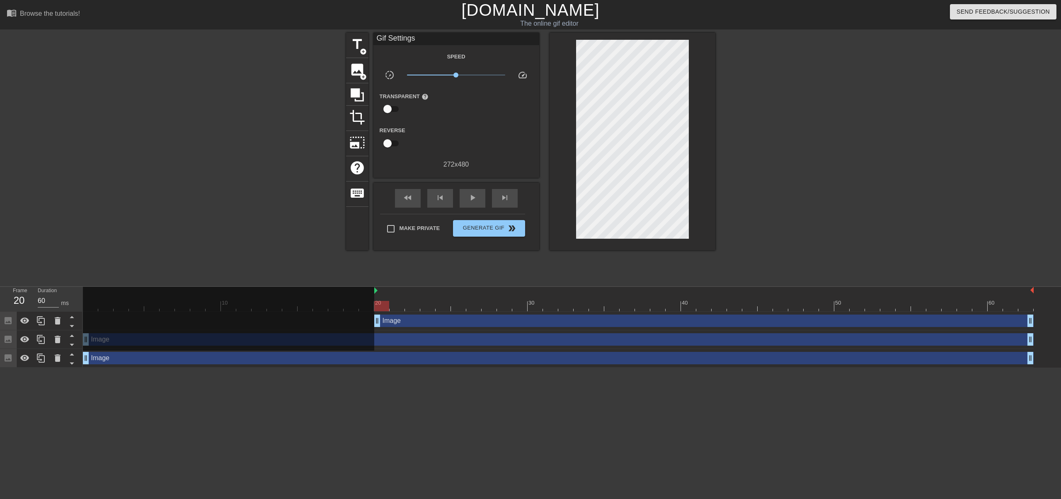
click at [143, 322] on div at bounding box center [228, 319] width 291 height 64
click at [383, 321] on div "Image drag_handle drag_handle" at bounding box center [703, 321] width 659 height 12
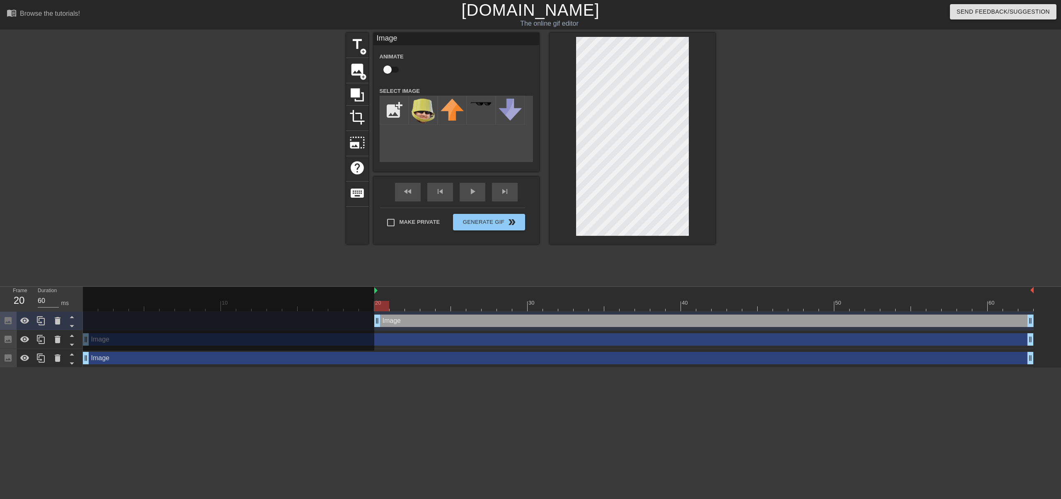
click at [391, 336] on div "Image drag_handle drag_handle" at bounding box center [558, 339] width 951 height 12
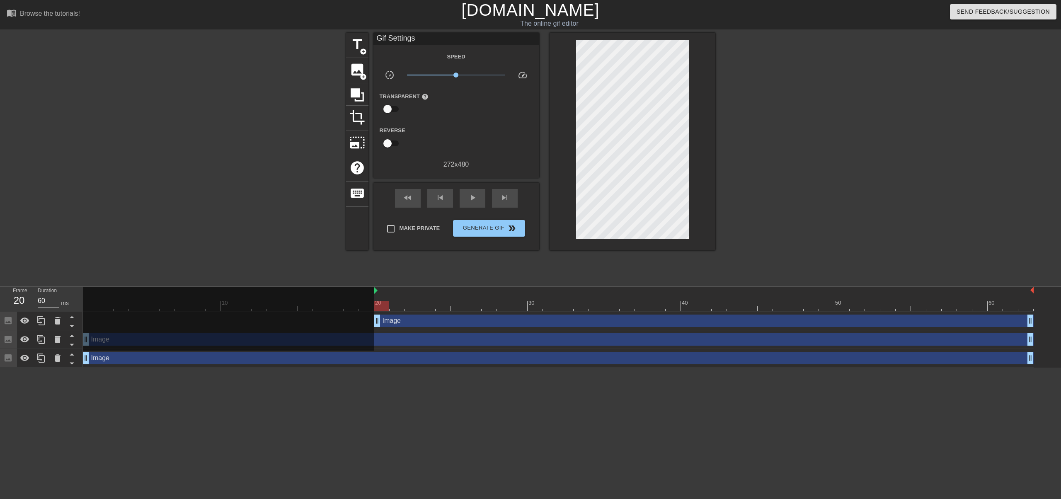
click at [395, 332] on div "Image drag_handle drag_handle" at bounding box center [558, 339] width 951 height 19
drag, startPoint x: 283, startPoint y: 333, endPoint x: 341, endPoint y: 312, distance: 61.6
click at [293, 328] on div at bounding box center [228, 319] width 291 height 64
click at [104, 331] on div at bounding box center [228, 319] width 291 height 64
click at [470, 202] on span "play_arrow" at bounding box center [472, 198] width 10 height 10
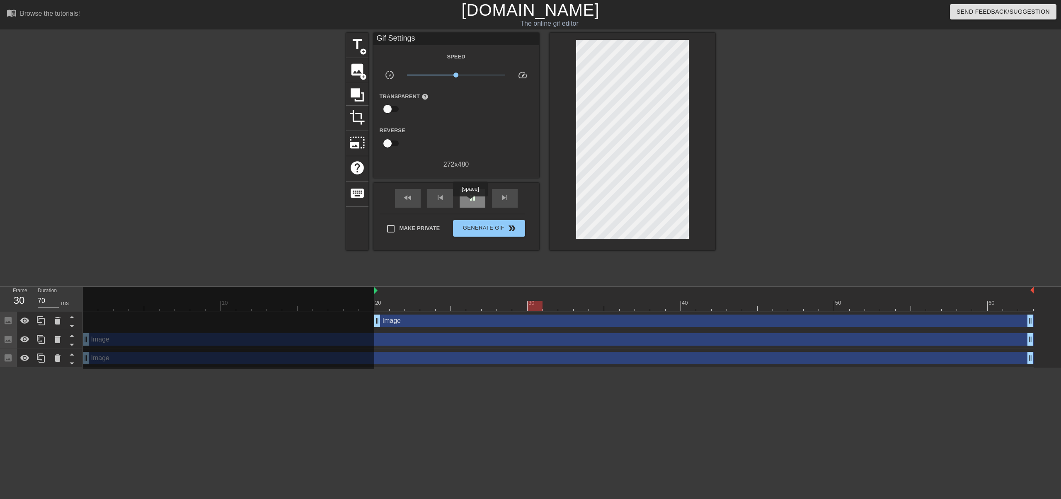
click at [470, 202] on span "pause" at bounding box center [472, 198] width 10 height 10
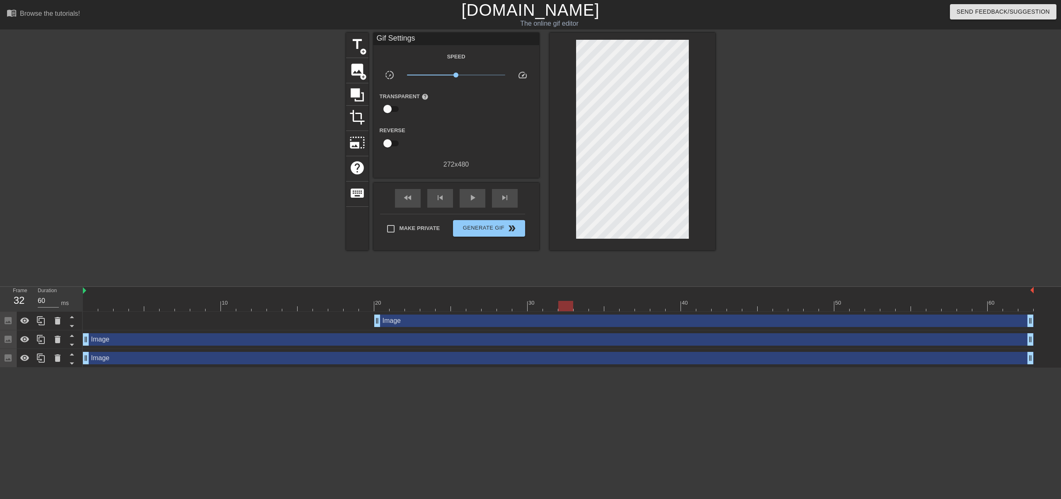
drag, startPoint x: 374, startPoint y: 291, endPoint x: 84, endPoint y: 295, distance: 290.5
click at [84, 295] on div "10 20 30 40 50 60" at bounding box center [558, 299] width 951 height 24
click at [55, 324] on icon at bounding box center [58, 321] width 10 height 10
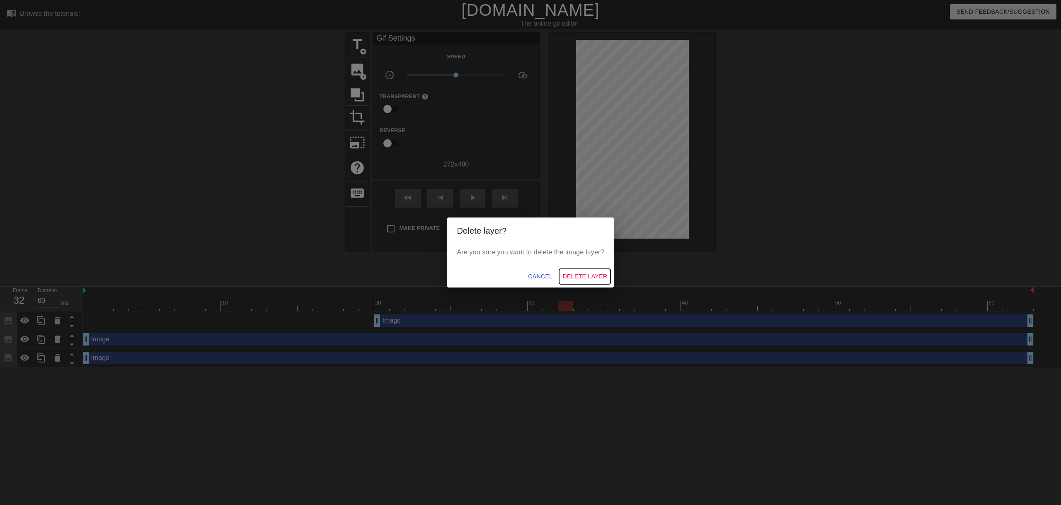
click at [598, 277] on span "Delete Layer" at bounding box center [584, 276] width 45 height 10
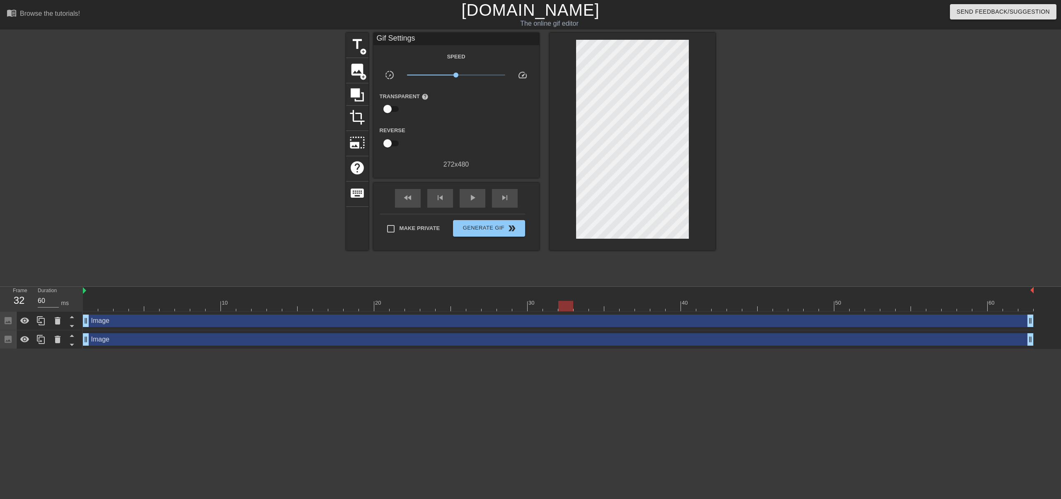
click at [288, 323] on div "Image drag_handle drag_handle" at bounding box center [558, 321] width 951 height 12
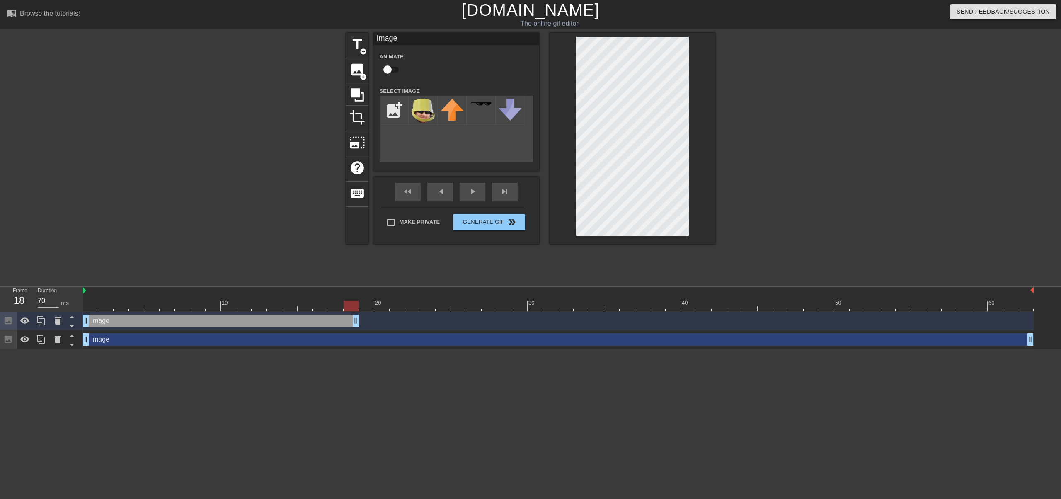
drag, startPoint x: 1030, startPoint y: 322, endPoint x: 353, endPoint y: 339, distance: 677.4
click at [353, 339] on div "Image drag_handle drag_handle Image drag_handle drag_handle" at bounding box center [572, 330] width 978 height 37
click at [11, 324] on icon at bounding box center [8, 320] width 7 height 7
drag, startPoint x: 110, startPoint y: 294, endPoint x: 171, endPoint y: 226, distance: 90.7
click at [171, 226] on div "title add_circle image add_circle crop photo_size_select_large help keyboard Im…" at bounding box center [530, 157] width 1061 height 249
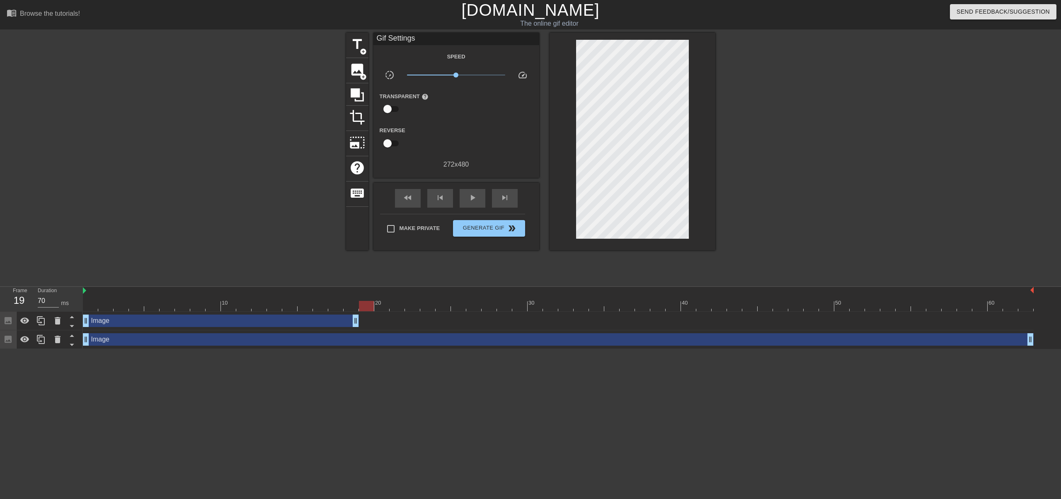
click at [361, 298] on div at bounding box center [366, 300] width 15 height 10
drag, startPoint x: 361, startPoint y: 303, endPoint x: 344, endPoint y: 306, distance: 16.5
click at [331, 307] on div at bounding box center [558, 306] width 951 height 10
click at [364, 305] on div at bounding box center [558, 306] width 951 height 10
click at [364, 305] on div at bounding box center [366, 306] width 15 height 10
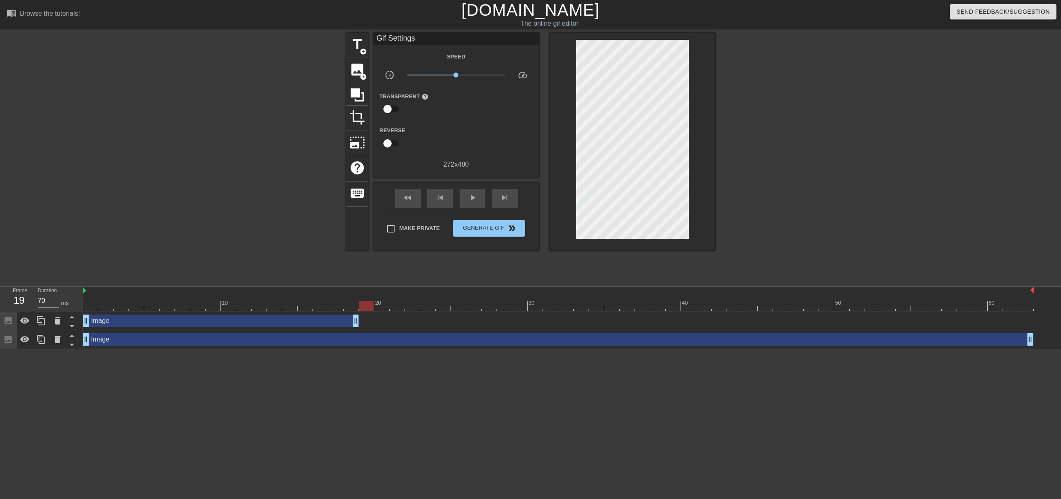
click at [363, 305] on div at bounding box center [366, 306] width 15 height 10
click at [364, 305] on div at bounding box center [366, 306] width 15 height 10
click at [82, 291] on div at bounding box center [83, 291] width 4 height 8
click at [92, 349] on html "menu_book Browse the tutorials! [DOMAIN_NAME] The online gif editor Send Feedba…" at bounding box center [530, 174] width 1061 height 349
click at [39, 322] on icon at bounding box center [41, 321] width 10 height 10
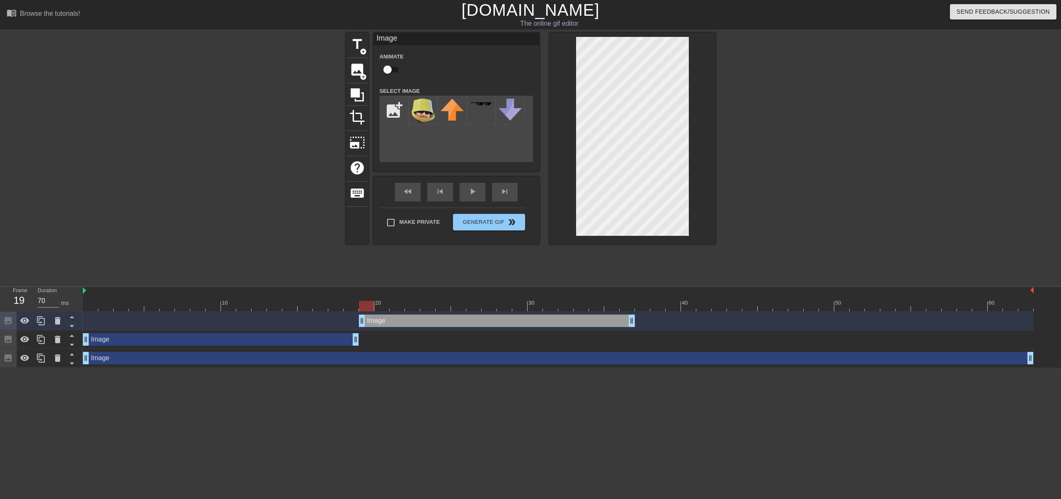
drag, startPoint x: 345, startPoint y: 322, endPoint x: 619, endPoint y: 303, distance: 275.0
click at [619, 303] on div "10 20 30 40 50 60 Image drag_handle drag_handle Image drag_handle drag_handle I…" at bounding box center [572, 327] width 978 height 81
drag, startPoint x: 369, startPoint y: 306, endPoint x: 384, endPoint y: 308, distance: 14.7
click at [380, 307] on div at bounding box center [381, 306] width 15 height 10
click at [400, 308] on div at bounding box center [558, 306] width 951 height 10
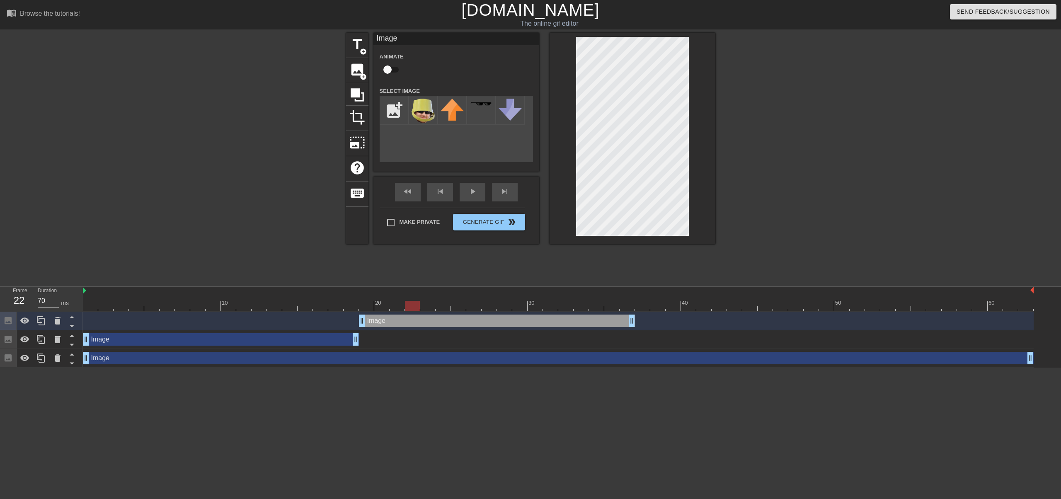
click at [415, 305] on div at bounding box center [558, 306] width 951 height 10
drag, startPoint x: 631, startPoint y: 324, endPoint x: 411, endPoint y: 318, distance: 219.7
click at [428, 296] on div at bounding box center [427, 300] width 15 height 10
drag, startPoint x: 418, startPoint y: 324, endPoint x: 410, endPoint y: 324, distance: 7.5
drag, startPoint x: 417, startPoint y: 324, endPoint x: 404, endPoint y: 324, distance: 12.9
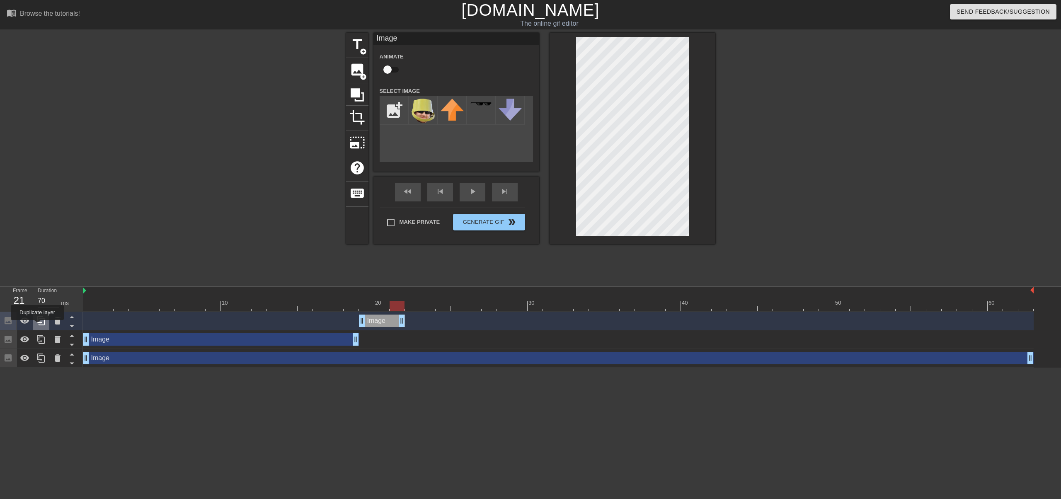
click at [37, 326] on icon at bounding box center [41, 321] width 10 height 10
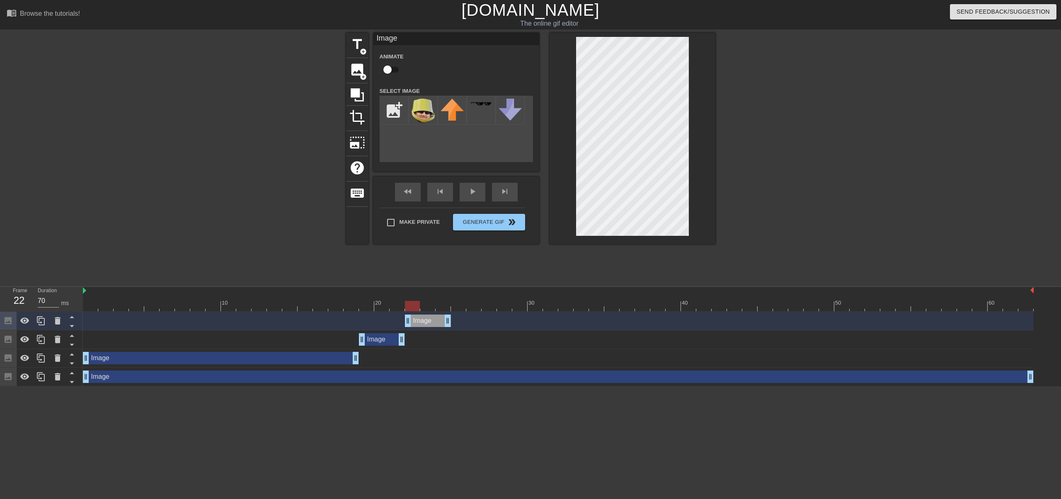
drag, startPoint x: 381, startPoint y: 322, endPoint x: 443, endPoint y: 308, distance: 63.6
click at [428, 322] on div "Image drag_handle drag_handle" at bounding box center [428, 321] width 46 height 12
drag, startPoint x: 450, startPoint y: 324, endPoint x: 529, endPoint y: 322, distance: 79.2
click at [529, 322] on div "Image drag_handle drag_handle" at bounding box center [558, 321] width 951 height 12
click at [535, 309] on div at bounding box center [558, 306] width 951 height 10
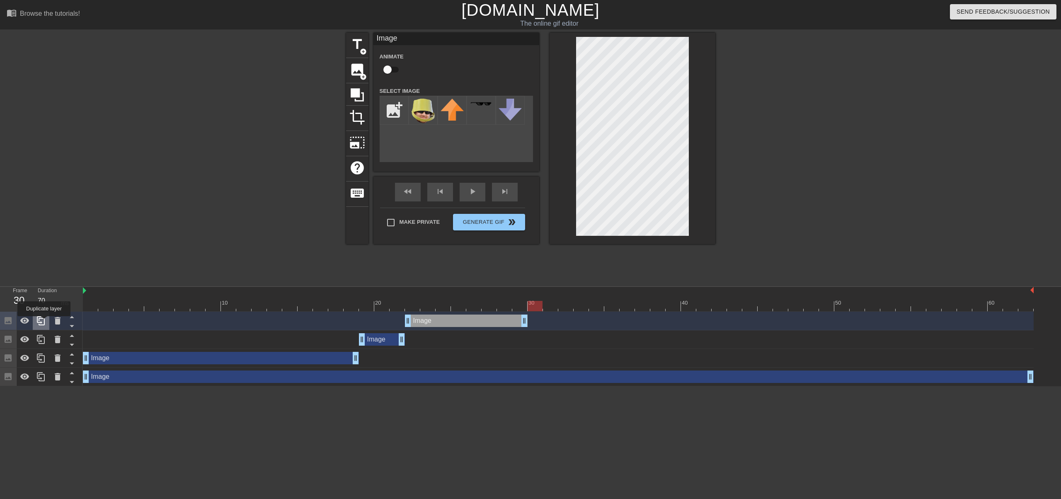
click at [44, 322] on icon at bounding box center [41, 321] width 10 height 10
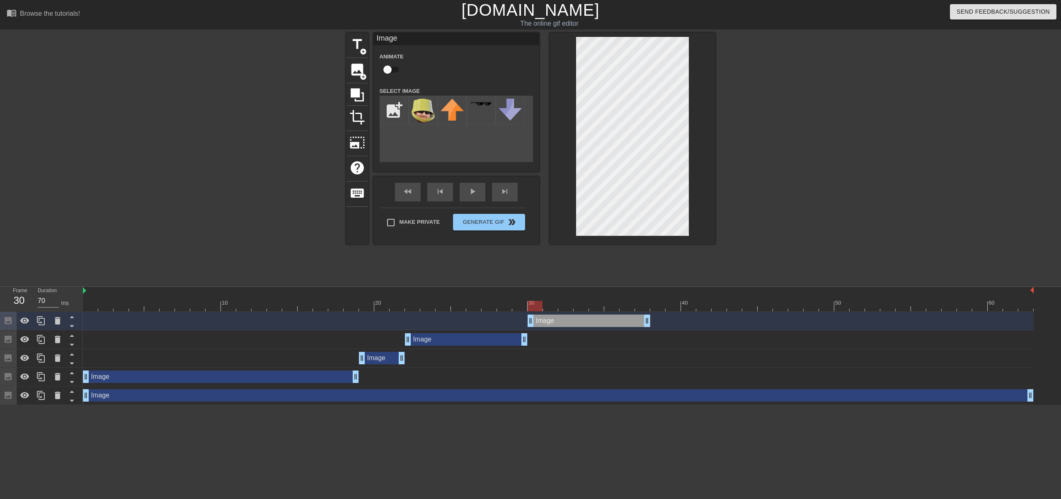
drag, startPoint x: 505, startPoint y: 320, endPoint x: 622, endPoint y: 322, distance: 117.7
click at [622, 322] on div "Image drag_handle drag_handle" at bounding box center [589, 321] width 123 height 12
drag, startPoint x: 650, startPoint y: 320, endPoint x: 593, endPoint y: 318, distance: 56.8
click at [593, 318] on div "Image drag_handle drag_handle" at bounding box center [558, 321] width 951 height 12
click at [39, 325] on icon at bounding box center [41, 321] width 10 height 10
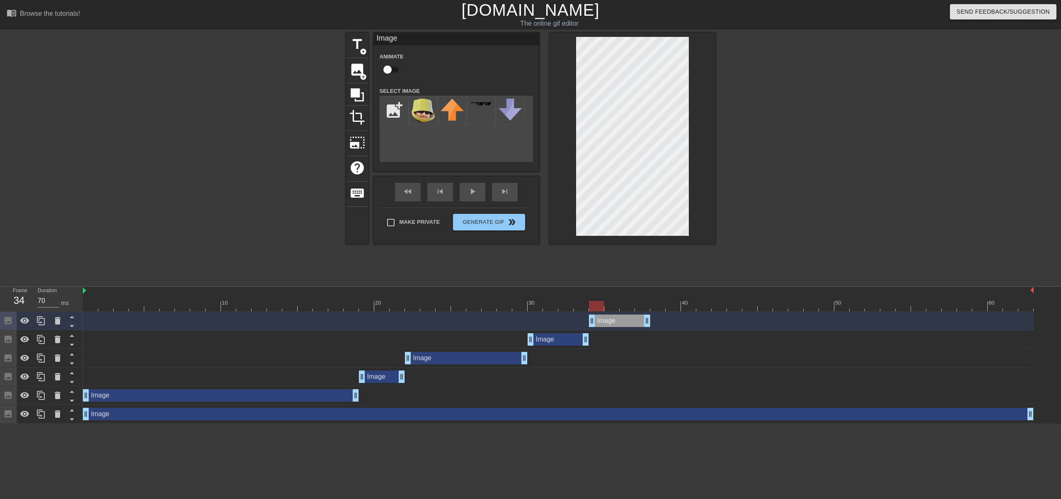
drag, startPoint x: 566, startPoint y: 322, endPoint x: 632, endPoint y: 324, distance: 65.5
click at [632, 324] on div "Image drag_handle drag_handle" at bounding box center [619, 321] width 61 height 12
drag, startPoint x: 646, startPoint y: 324, endPoint x: 663, endPoint y: 317, distance: 18.6
click at [667, 325] on div "Image drag_handle drag_handle" at bounding box center [558, 321] width 951 height 12
click at [42, 329] on div at bounding box center [41, 321] width 17 height 18
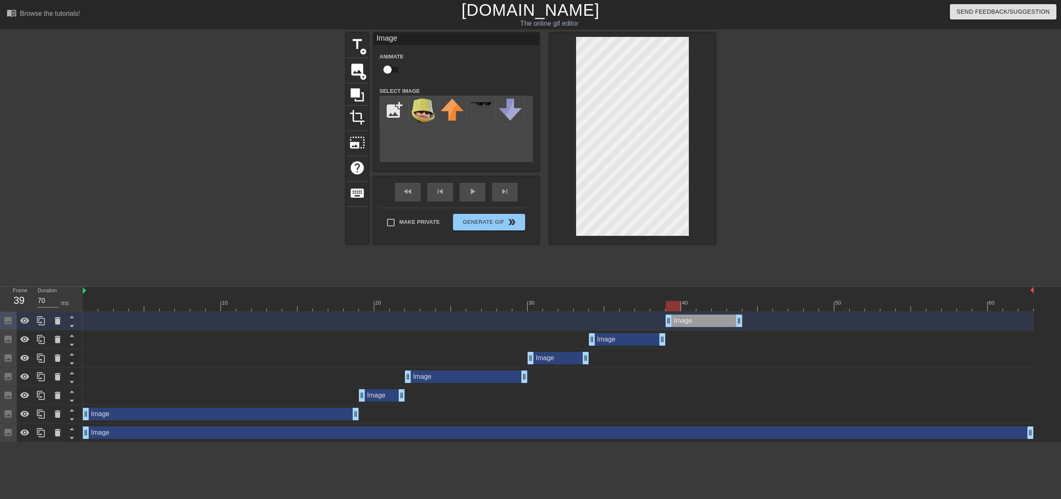
drag, startPoint x: 665, startPoint y: 324, endPoint x: 719, endPoint y: 324, distance: 54.7
click at [719, 324] on div "Image drag_handle drag_handle" at bounding box center [704, 321] width 77 height 12
click at [688, 310] on div at bounding box center [558, 306] width 951 height 10
click at [695, 307] on div at bounding box center [688, 306] width 15 height 10
click at [704, 306] on div at bounding box center [558, 306] width 951 height 10
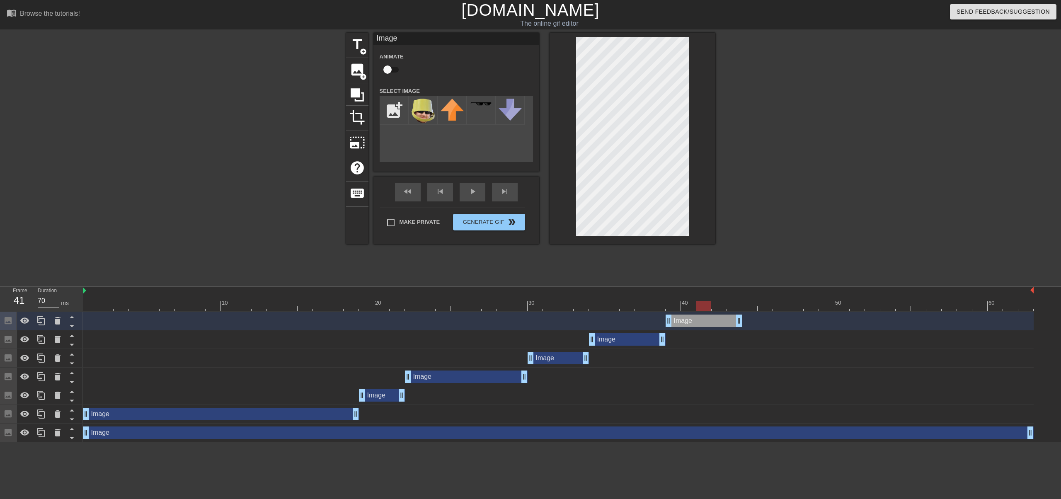
click at [718, 305] on div at bounding box center [558, 306] width 951 height 10
click at [729, 304] on div at bounding box center [558, 306] width 951 height 10
click at [696, 309] on div at bounding box center [558, 306] width 951 height 10
click at [681, 307] on div at bounding box center [558, 306] width 951 height 10
click at [673, 307] on div at bounding box center [558, 306] width 951 height 10
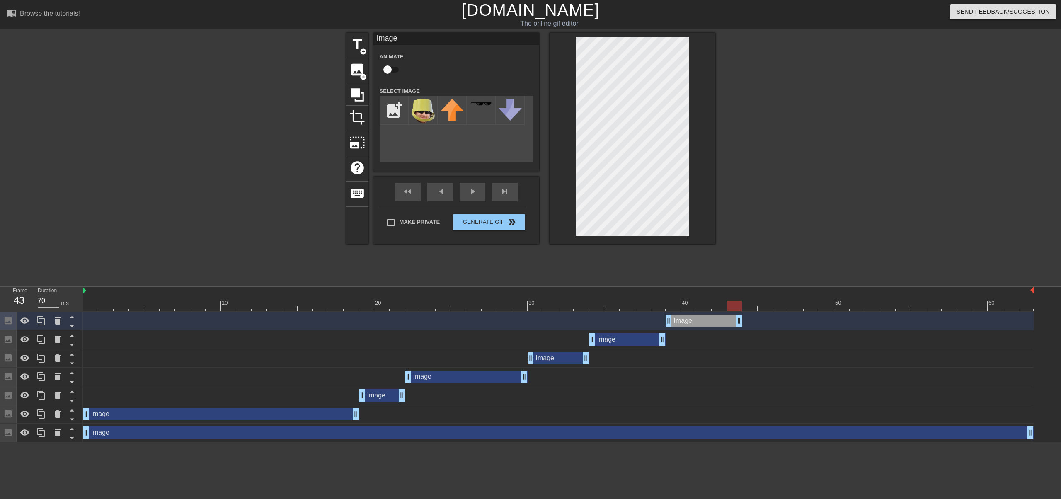
click at [738, 305] on div at bounding box center [558, 306] width 951 height 10
click at [758, 305] on div at bounding box center [558, 306] width 951 height 10
drag, startPoint x: 742, startPoint y: 321, endPoint x: 844, endPoint y: 323, distance: 102.0
drag, startPoint x: 844, startPoint y: 323, endPoint x: 820, endPoint y: 321, distance: 24.1
click at [820, 321] on div "Image drag_handle drag_handle" at bounding box center [558, 321] width 951 height 12
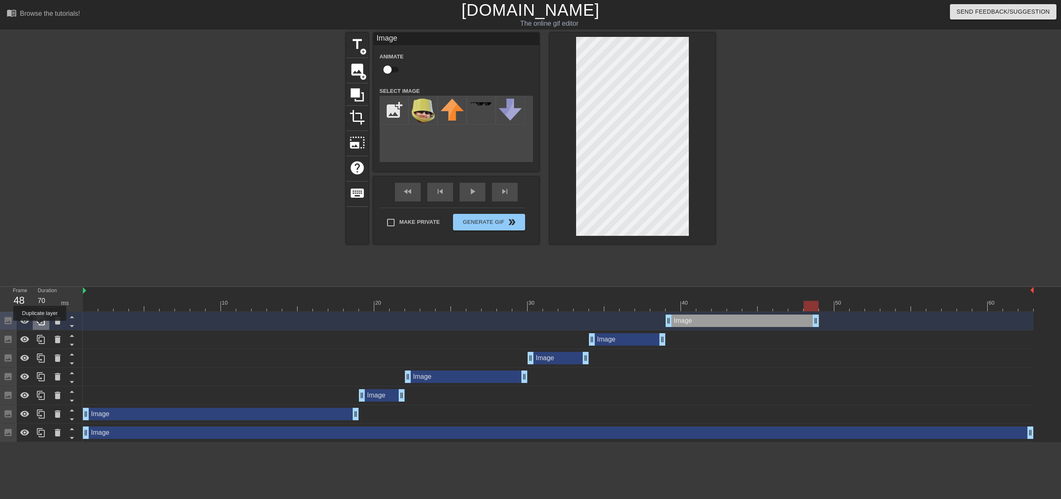
click at [40, 327] on div at bounding box center [41, 321] width 17 height 18
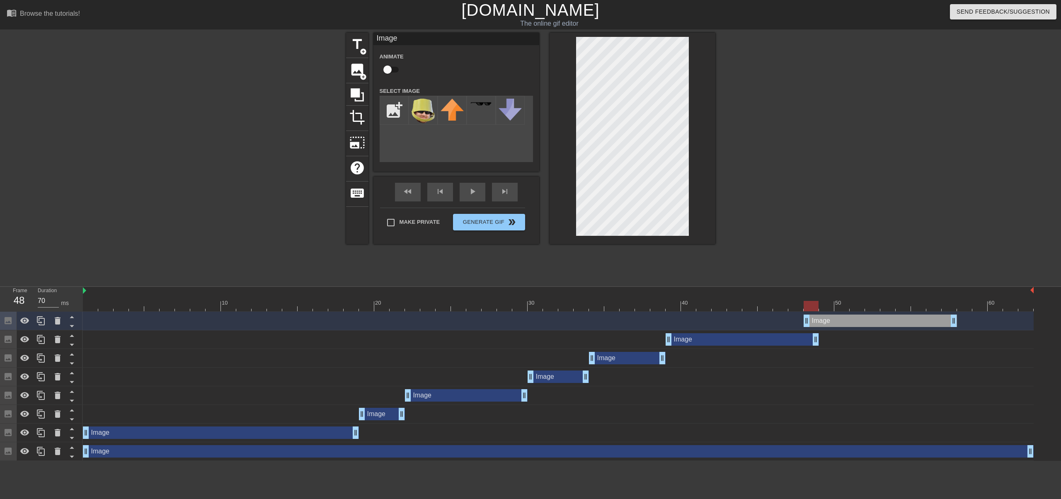
drag, startPoint x: 772, startPoint y: 326, endPoint x: 914, endPoint y: 319, distance: 142.3
click at [914, 319] on div "Image drag_handle drag_handle" at bounding box center [880, 321] width 153 height 12
drag, startPoint x: 808, startPoint y: 322, endPoint x: 817, endPoint y: 322, distance: 9.6
click at [817, 322] on div "Image drag_handle drag_handle" at bounding box center [558, 321] width 951 height 12
click at [853, 305] on div at bounding box center [558, 306] width 951 height 10
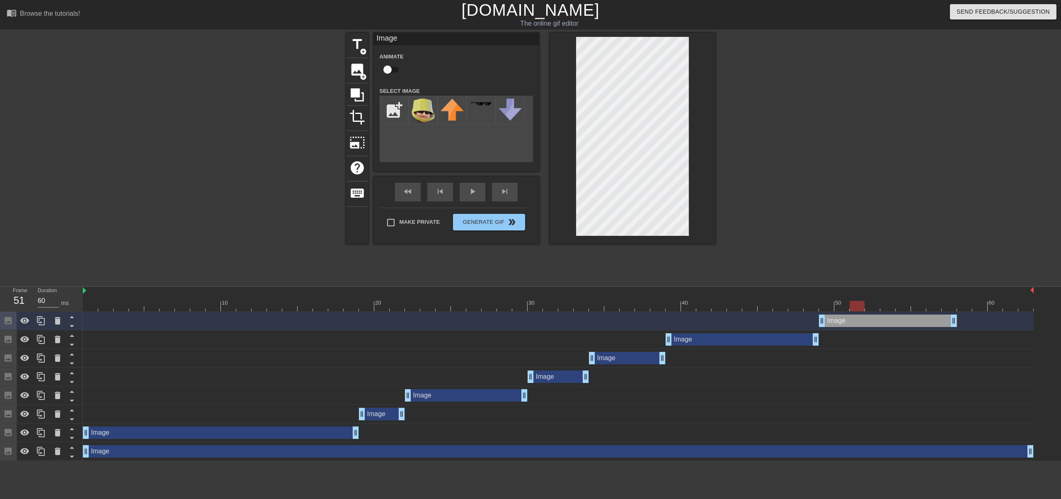
click at [882, 305] on div at bounding box center [558, 306] width 951 height 10
drag, startPoint x: 902, startPoint y: 302, endPoint x: 910, endPoint y: 302, distance: 8.7
click at [903, 302] on div at bounding box center [558, 306] width 951 height 10
drag, startPoint x: 923, startPoint y: 300, endPoint x: 934, endPoint y: 300, distance: 10.8
click at [924, 300] on div at bounding box center [918, 300] width 15 height 10
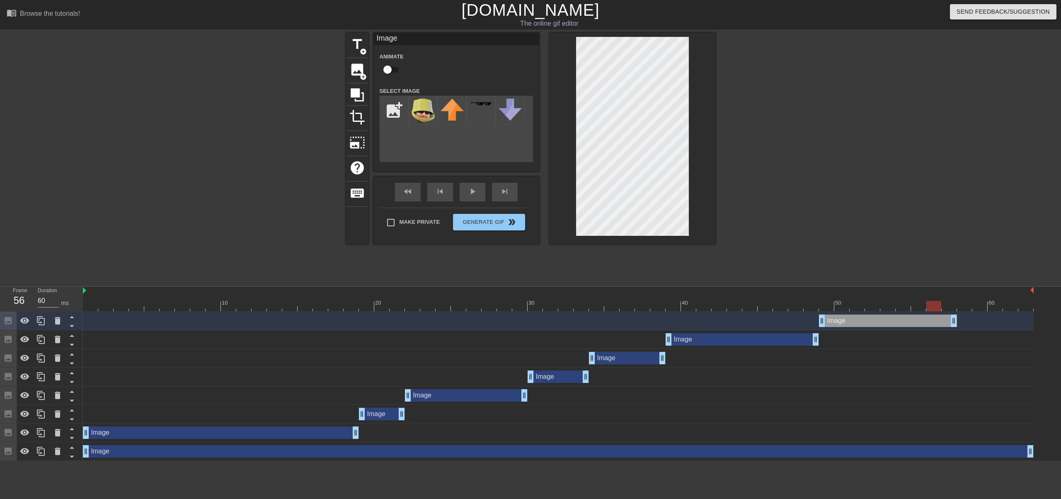
click at [934, 300] on div at bounding box center [933, 300] width 15 height 10
click at [946, 300] on div at bounding box center [948, 300] width 15 height 10
click at [918, 300] on div at bounding box center [918, 300] width 15 height 10
click at [932, 301] on div at bounding box center [558, 306] width 951 height 10
click at [914, 301] on div at bounding box center [558, 306] width 951 height 10
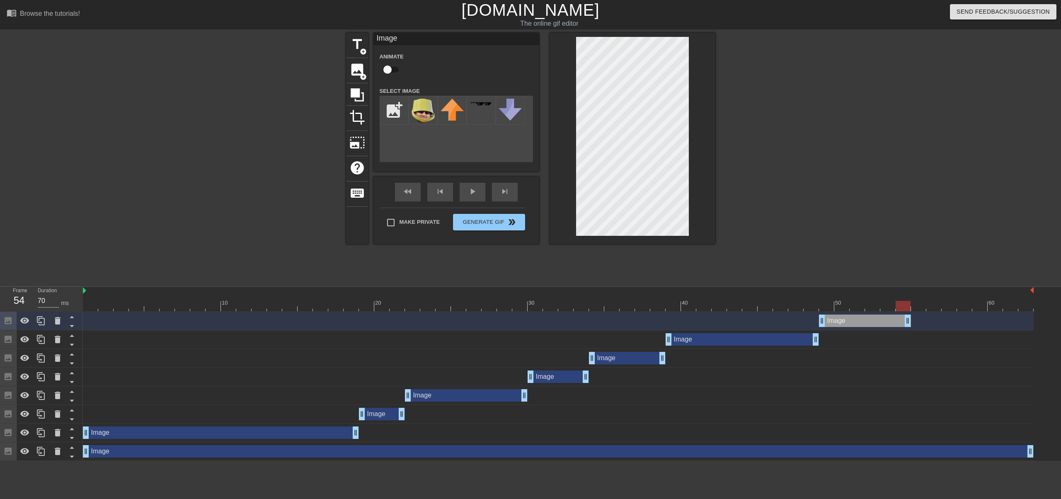
drag, startPoint x: 954, startPoint y: 324, endPoint x: 910, endPoint y: 322, distance: 43.9
drag, startPoint x: 36, startPoint y: 322, endPoint x: 413, endPoint y: 339, distance: 377.5
click at [36, 322] on div at bounding box center [41, 321] width 17 height 18
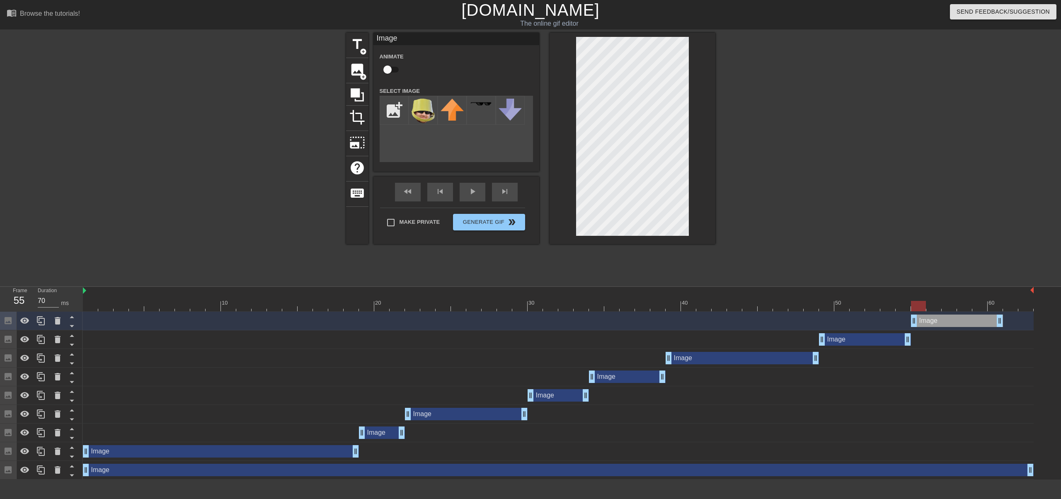
drag, startPoint x: 876, startPoint y: 323, endPoint x: 963, endPoint y: 324, distance: 87.9
click at [963, 324] on div "Image drag_handle drag_handle" at bounding box center [957, 321] width 92 height 12
click at [931, 307] on div at bounding box center [558, 306] width 951 height 10
click at [954, 304] on div at bounding box center [558, 306] width 951 height 10
click at [963, 303] on div at bounding box center [558, 306] width 951 height 10
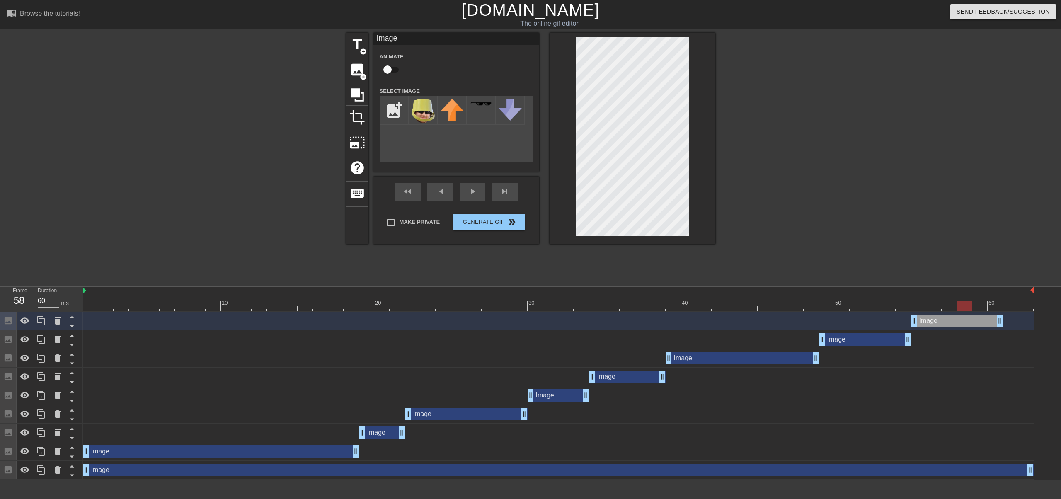
click at [976, 302] on div at bounding box center [558, 306] width 951 height 10
click at [983, 303] on div at bounding box center [979, 306] width 15 height 10
click at [966, 303] on div at bounding box center [558, 306] width 951 height 10
drag, startPoint x: 1000, startPoint y: 320, endPoint x: 964, endPoint y: 322, distance: 35.7
drag, startPoint x: 970, startPoint y: 319, endPoint x: 958, endPoint y: 320, distance: 11.6
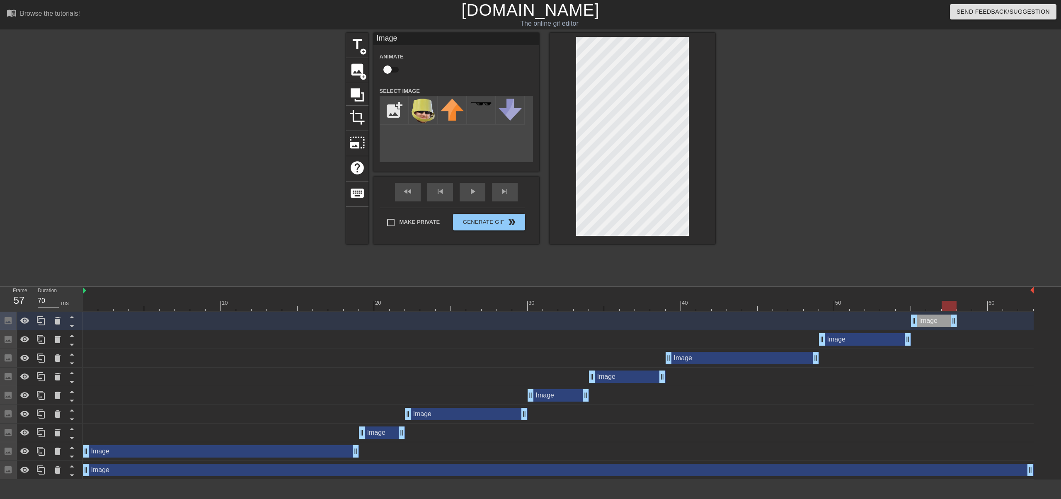
click at [958, 320] on div "Image drag_handle drag_handle" at bounding box center [558, 321] width 951 height 12
click at [38, 322] on icon at bounding box center [41, 321] width 10 height 10
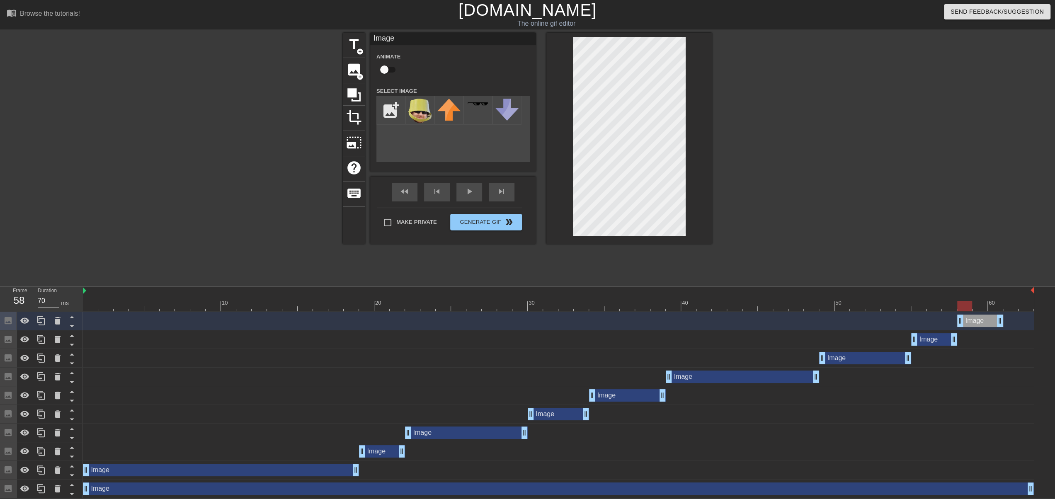
drag, startPoint x: 940, startPoint y: 321, endPoint x: 974, endPoint y: 319, distance: 34.4
click at [974, 319] on div "Image drag_handle drag_handle" at bounding box center [980, 321] width 46 height 12
click at [980, 306] on div at bounding box center [558, 306] width 951 height 10
click at [995, 305] on div at bounding box center [558, 306] width 951 height 10
click at [1007, 303] on div at bounding box center [558, 306] width 951 height 10
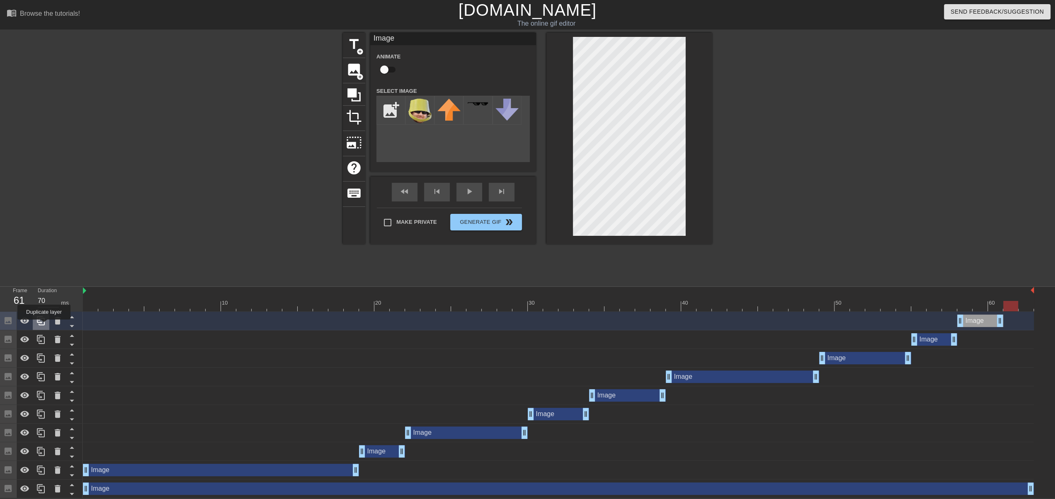
click at [44, 325] on icon at bounding box center [41, 320] width 8 height 9
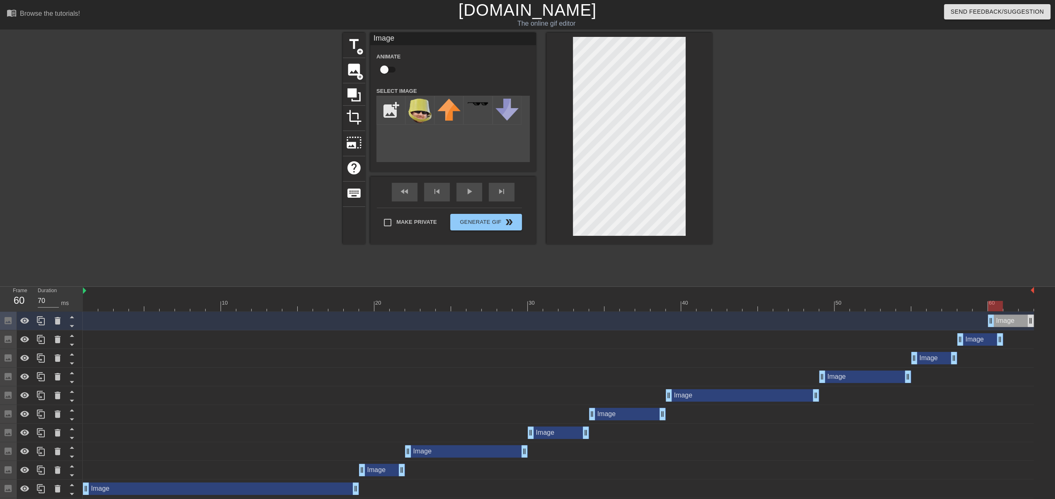
drag, startPoint x: 985, startPoint y: 322, endPoint x: 1029, endPoint y: 321, distance: 43.9
click at [1029, 321] on div "Image drag_handle drag_handle" at bounding box center [1010, 321] width 46 height 12
drag, startPoint x: 991, startPoint y: 321, endPoint x: 1000, endPoint y: 321, distance: 8.7
click at [1000, 321] on div "Image drag_handle drag_handle" at bounding box center [558, 321] width 951 height 12
click at [470, 195] on span "play_arrow" at bounding box center [469, 191] width 10 height 10
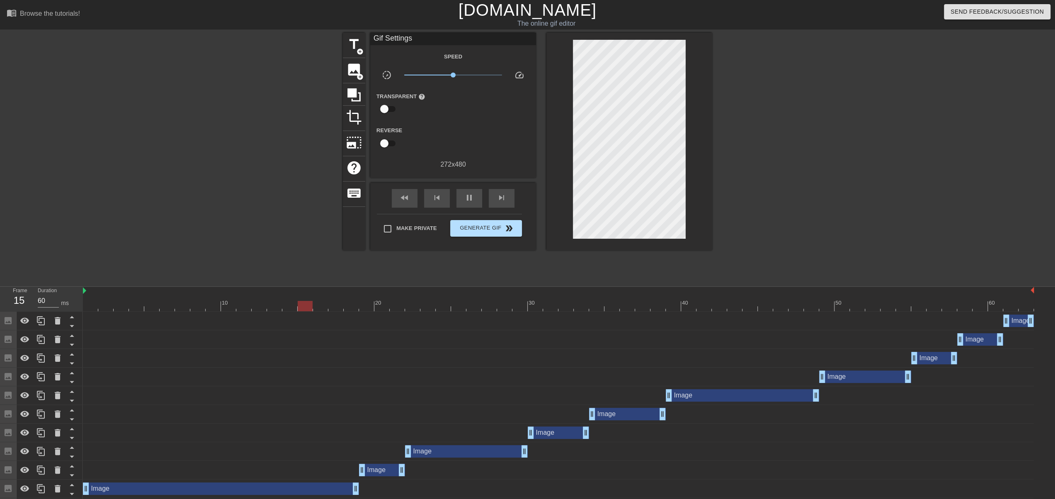
type input "70"
click at [481, 234] on button "Generate Gif double_arrow" at bounding box center [486, 228] width 72 height 17
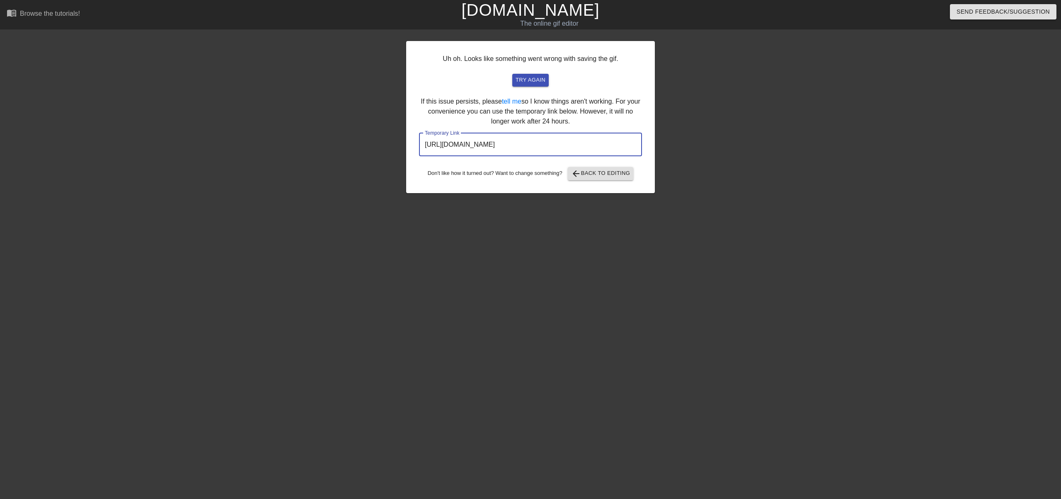
click at [566, 146] on input "[URL][DOMAIN_NAME]" at bounding box center [530, 144] width 223 height 23
click at [568, 146] on input "[URL][DOMAIN_NAME]" at bounding box center [530, 144] width 223 height 23
click at [569, 147] on input "[URL][DOMAIN_NAME]" at bounding box center [530, 144] width 223 height 23
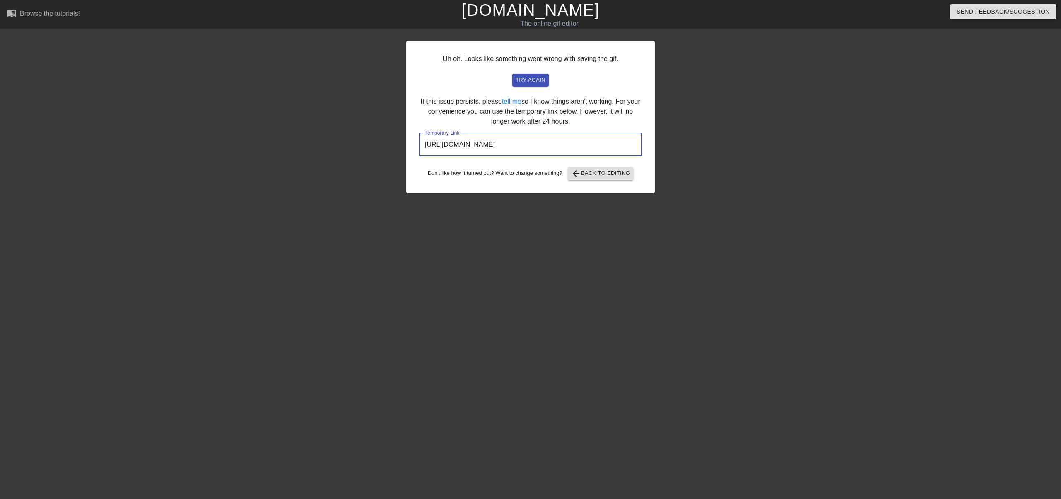
drag, startPoint x: 598, startPoint y: 144, endPoint x: 396, endPoint y: 140, distance: 202.3
click at [396, 140] on div "Uh oh. Looks like something went wrong with saving the gif. try again If this i…" at bounding box center [530, 157] width 1061 height 249
